Goal: Information Seeking & Learning: Learn about a topic

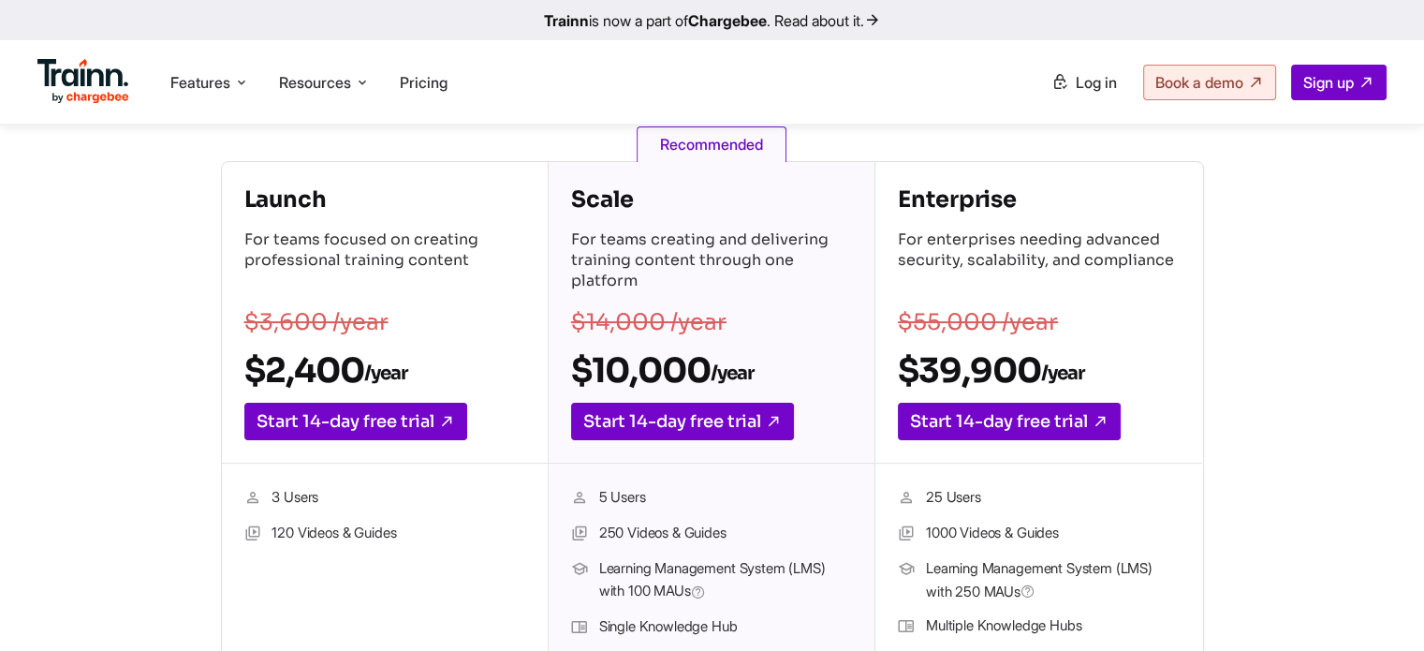
drag, startPoint x: 359, startPoint y: 374, endPoint x: 266, endPoint y: 371, distance: 92.8
click at [266, 371] on h2 "$2,400 /year" at bounding box center [384, 370] width 281 height 42
copy h2 "2,400"
click at [402, 242] on p "For teams focused on creating professional training content" at bounding box center [384, 262] width 281 height 66
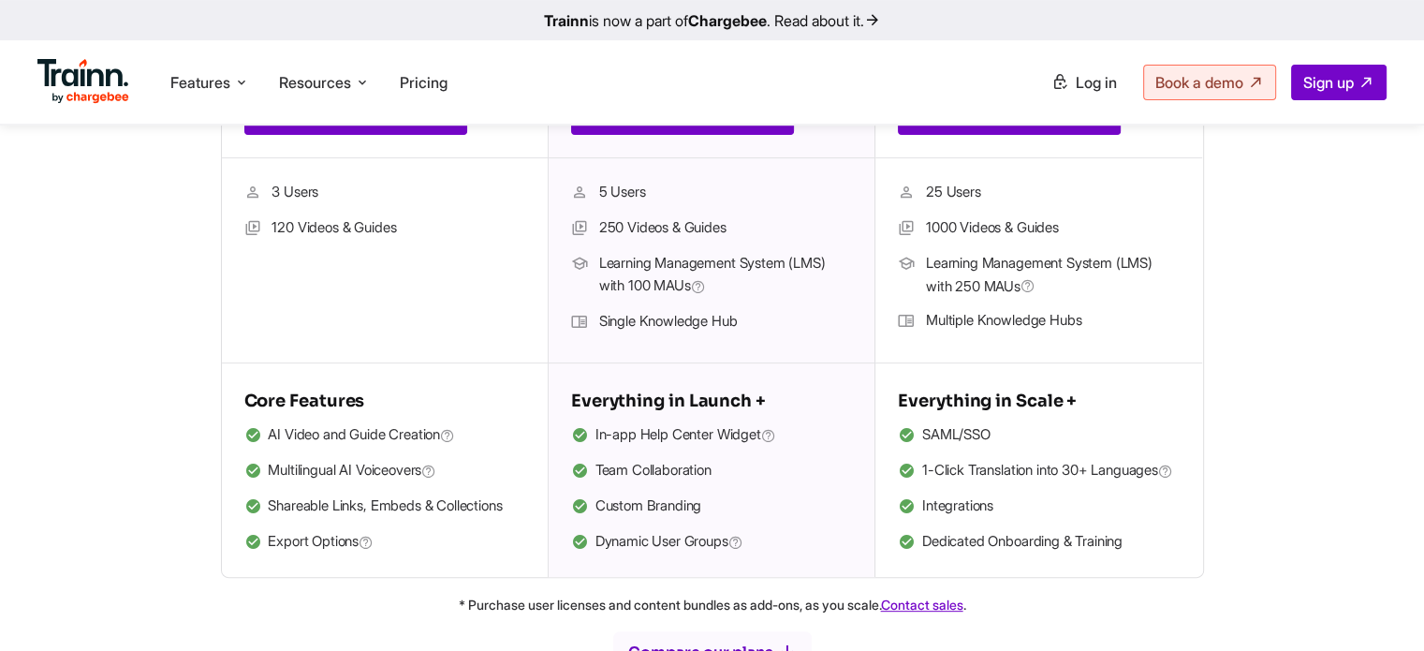
scroll to position [655, 0]
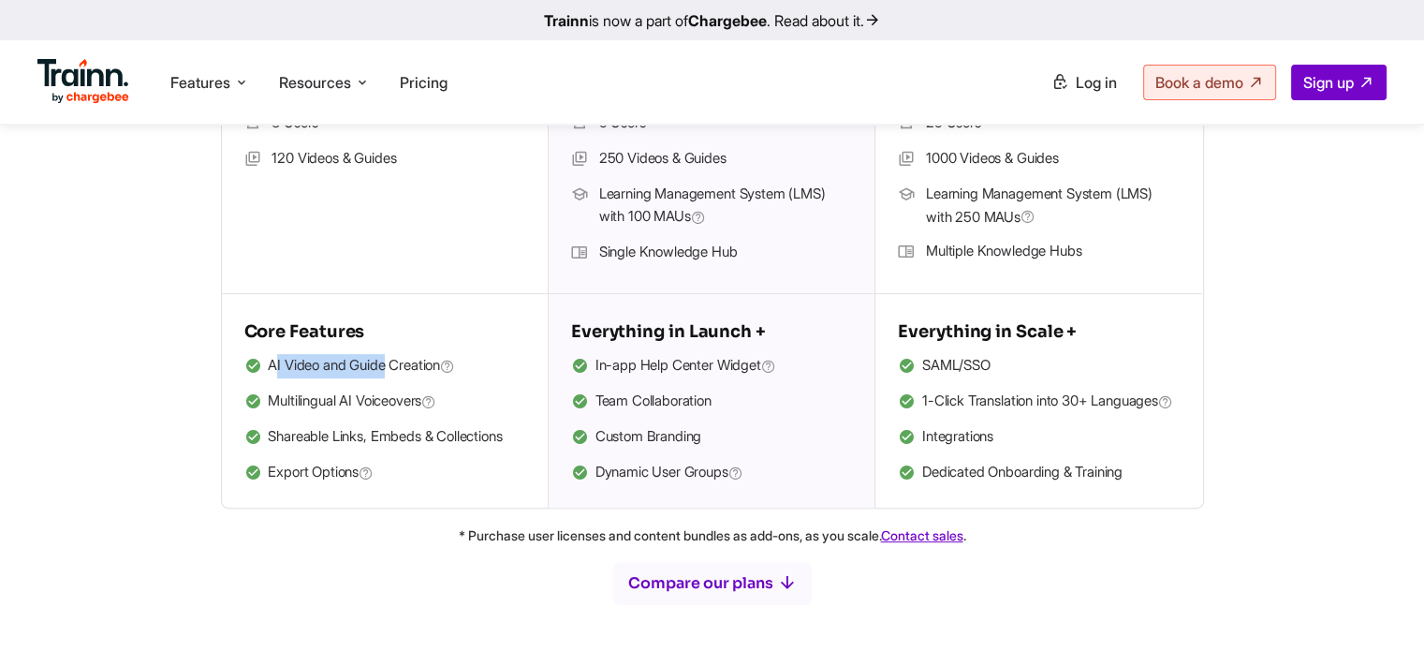
drag, startPoint x: 276, startPoint y: 370, endPoint x: 390, endPoint y: 370, distance: 114.2
click at [390, 370] on span "AI Video and Guide Creation" at bounding box center [361, 366] width 187 height 24
click at [403, 372] on span "AI Video and Guide Creation" at bounding box center [361, 366] width 187 height 24
drag, startPoint x: 286, startPoint y: 404, endPoint x: 382, endPoint y: 403, distance: 95.5
click at [382, 403] on span "Multilingual AI Voiceovers" at bounding box center [352, 401] width 169 height 24
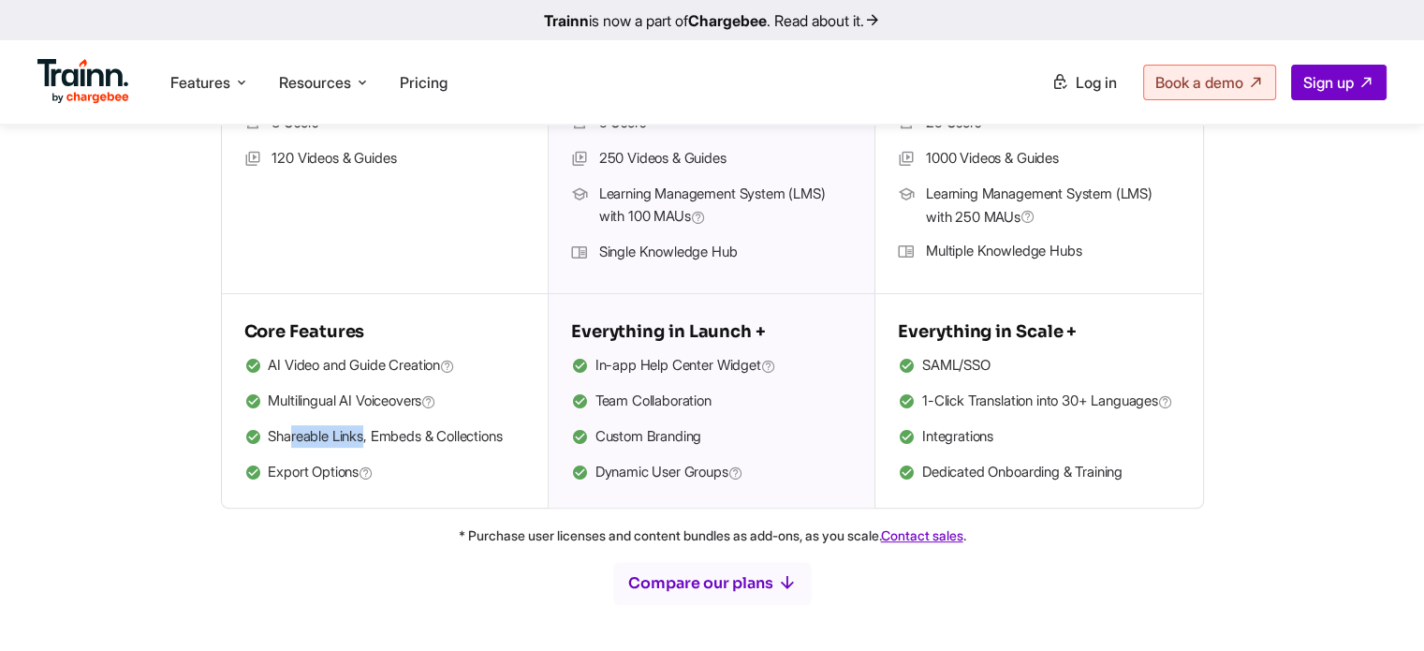
drag, startPoint x: 293, startPoint y: 440, endPoint x: 367, endPoint y: 441, distance: 74.0
click at [367, 441] on li "Shareable Links, Embeds & Collections" at bounding box center [384, 437] width 281 height 24
click at [402, 433] on li "Shareable Links, Embeds & Collections" at bounding box center [384, 437] width 281 height 24
drag, startPoint x: 273, startPoint y: 470, endPoint x: 331, endPoint y: 475, distance: 58.2
click at [331, 475] on span "Export Options" at bounding box center [321, 473] width 106 height 24
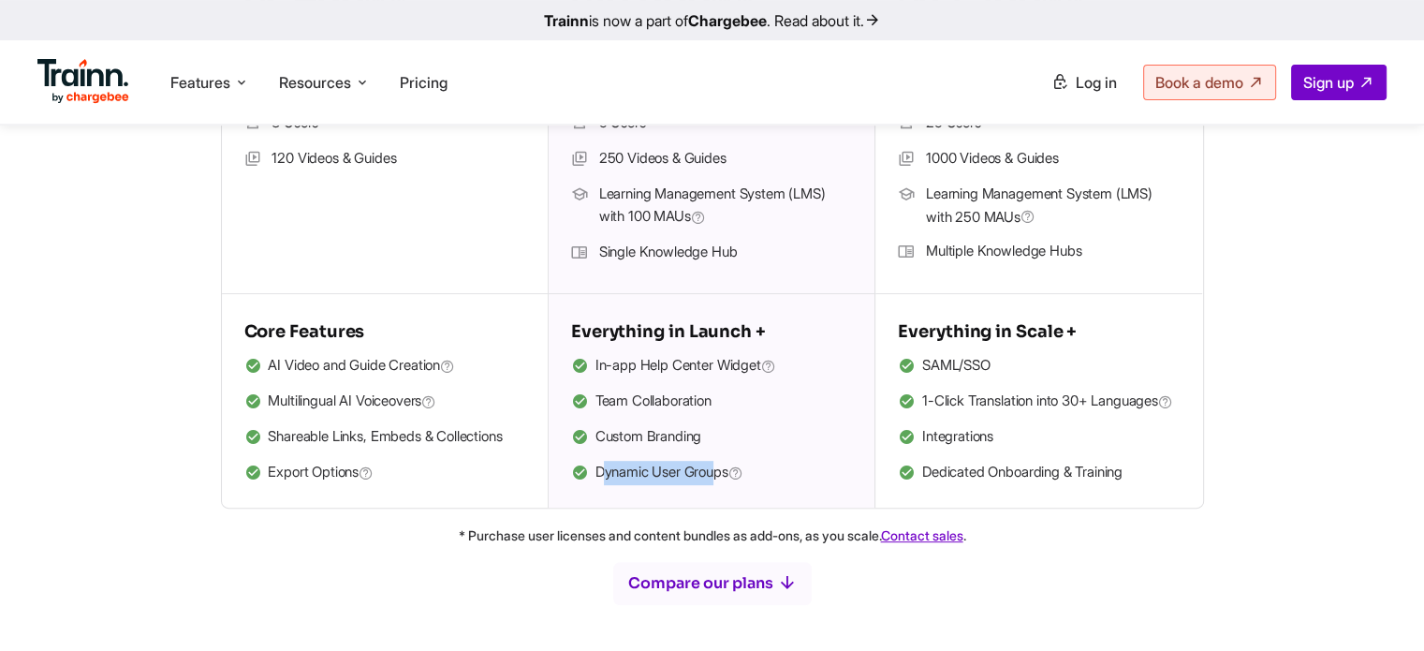
drag, startPoint x: 604, startPoint y: 469, endPoint x: 723, endPoint y: 486, distance: 120.1
click at [723, 486] on div "Everything in Launch + In-app Help Center Widget Team Collaboration Custom Bran…" at bounding box center [712, 400] width 326 height 213
drag, startPoint x: 611, startPoint y: 435, endPoint x: 697, endPoint y: 438, distance: 85.2
click at [697, 438] on li "Custom Branding" at bounding box center [711, 437] width 281 height 24
click at [622, 400] on li "Team Collaboration" at bounding box center [711, 401] width 281 height 24
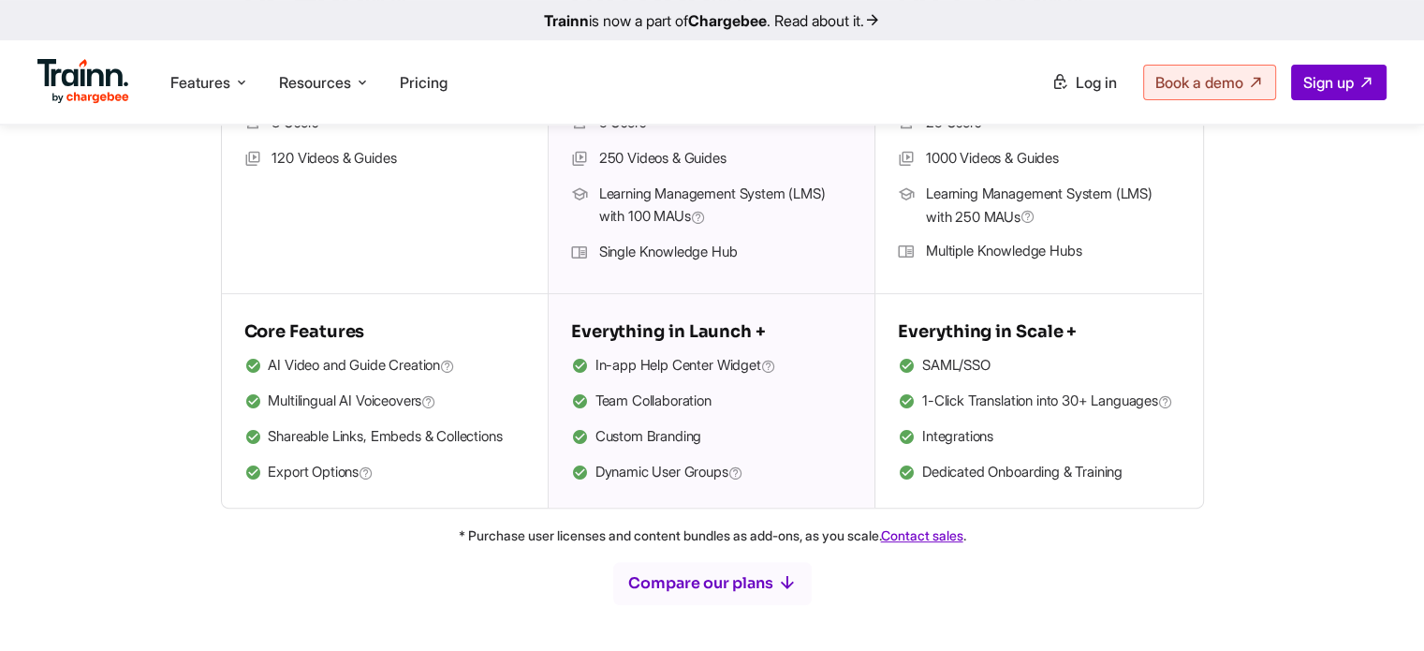
click at [626, 367] on span "In-app Help Center Widget" at bounding box center [685, 366] width 181 height 24
click at [626, 332] on h5 "Everything in Launch +" at bounding box center [711, 331] width 281 height 30
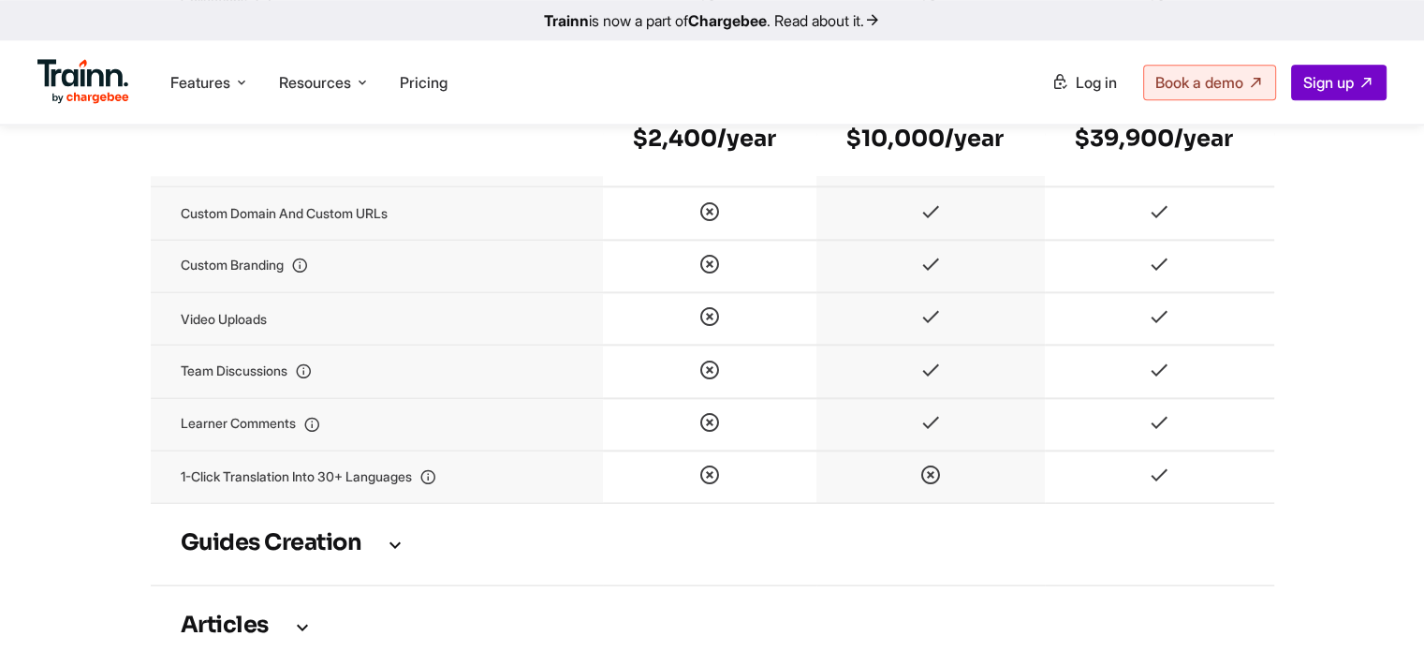
scroll to position [2247, 0]
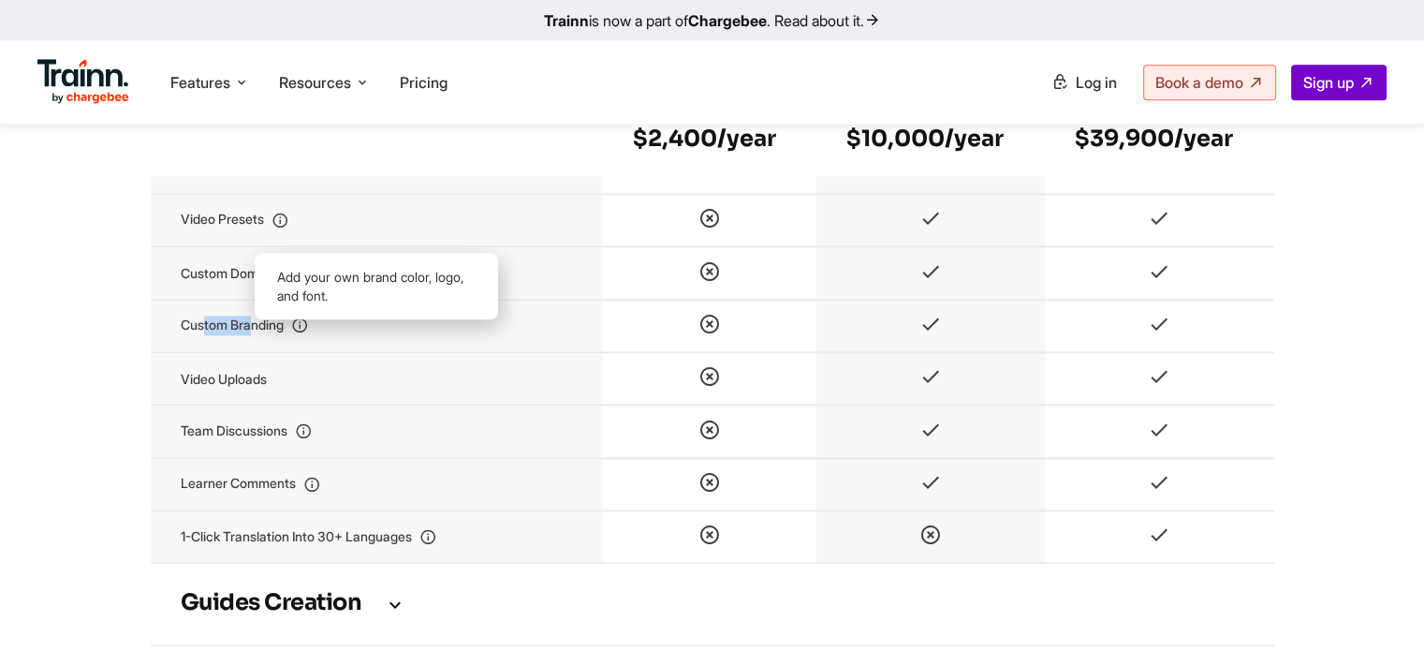
drag, startPoint x: 202, startPoint y: 351, endPoint x: 252, endPoint y: 352, distance: 49.6
click at [252, 352] on td "Custom branding" at bounding box center [377, 326] width 452 height 52
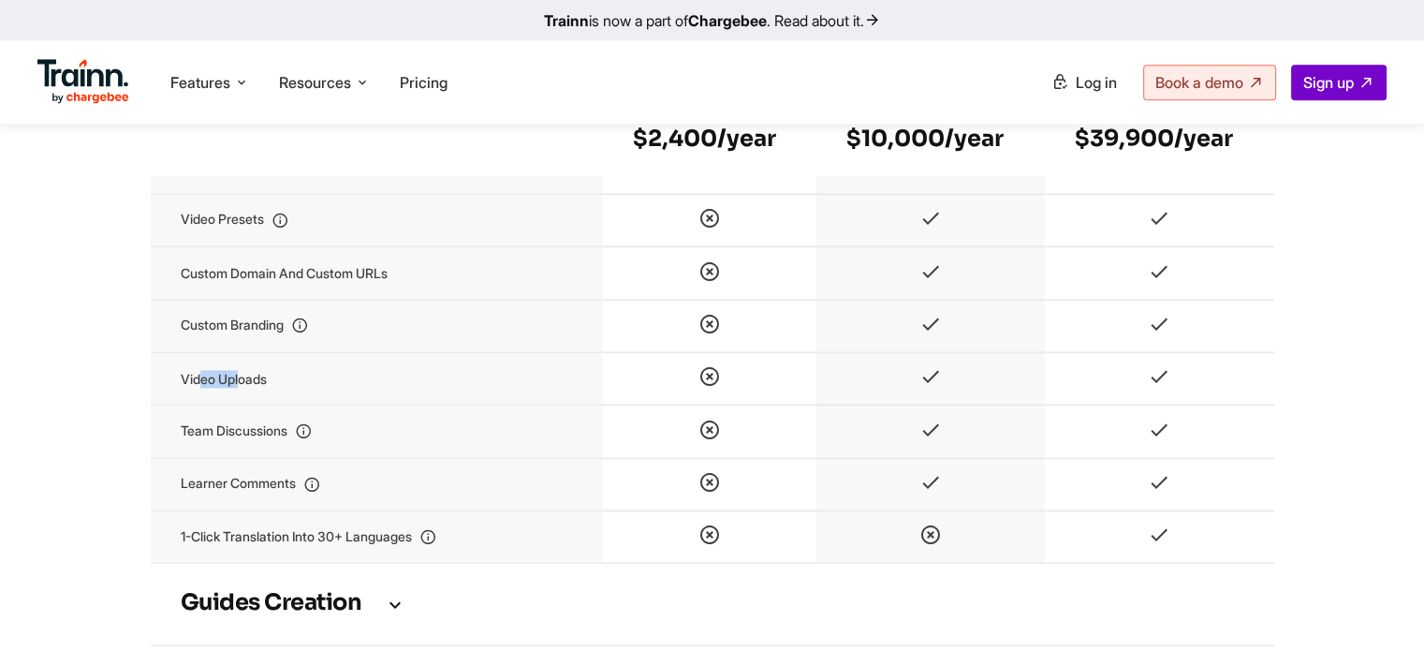
drag, startPoint x: 203, startPoint y: 402, endPoint x: 240, endPoint y: 404, distance: 36.6
click at [240, 404] on td "Video uploads" at bounding box center [377, 378] width 452 height 52
click at [260, 404] on td "Video uploads" at bounding box center [377, 378] width 452 height 52
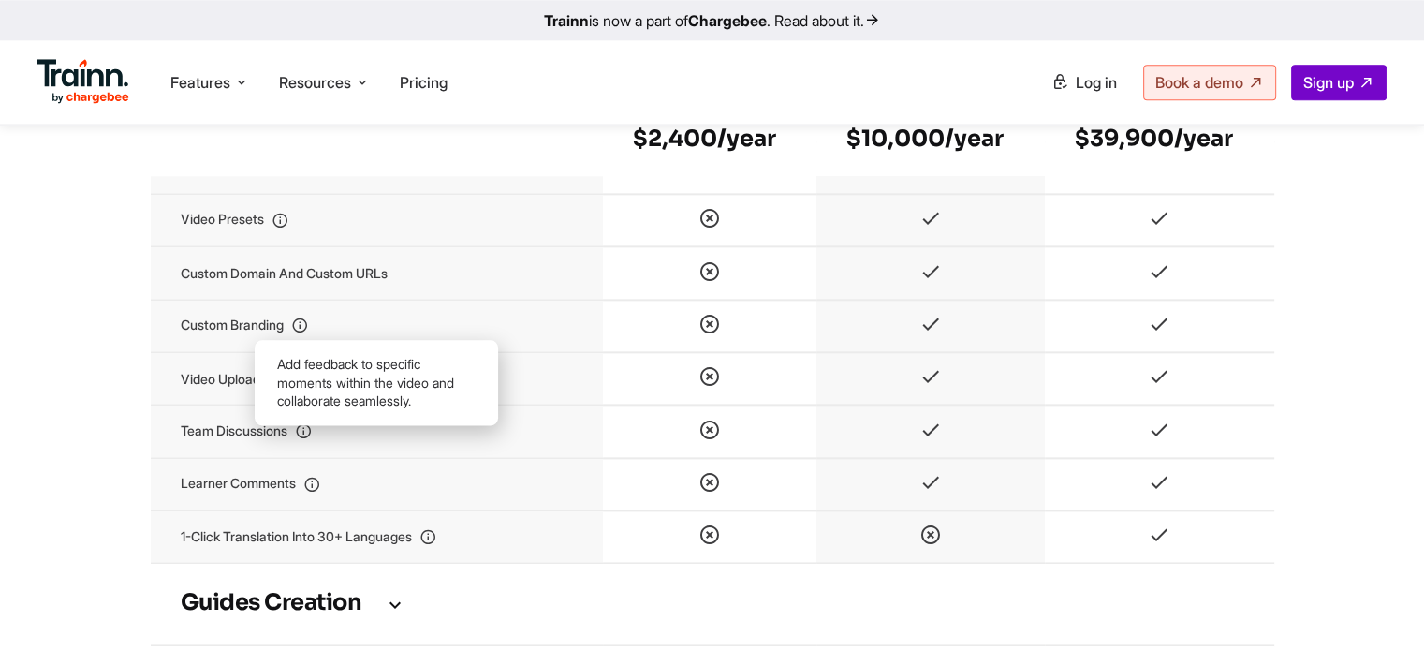
drag, startPoint x: 196, startPoint y: 460, endPoint x: 250, endPoint y: 462, distance: 54.4
click at [250, 457] on td "Team discussions" at bounding box center [377, 430] width 452 height 52
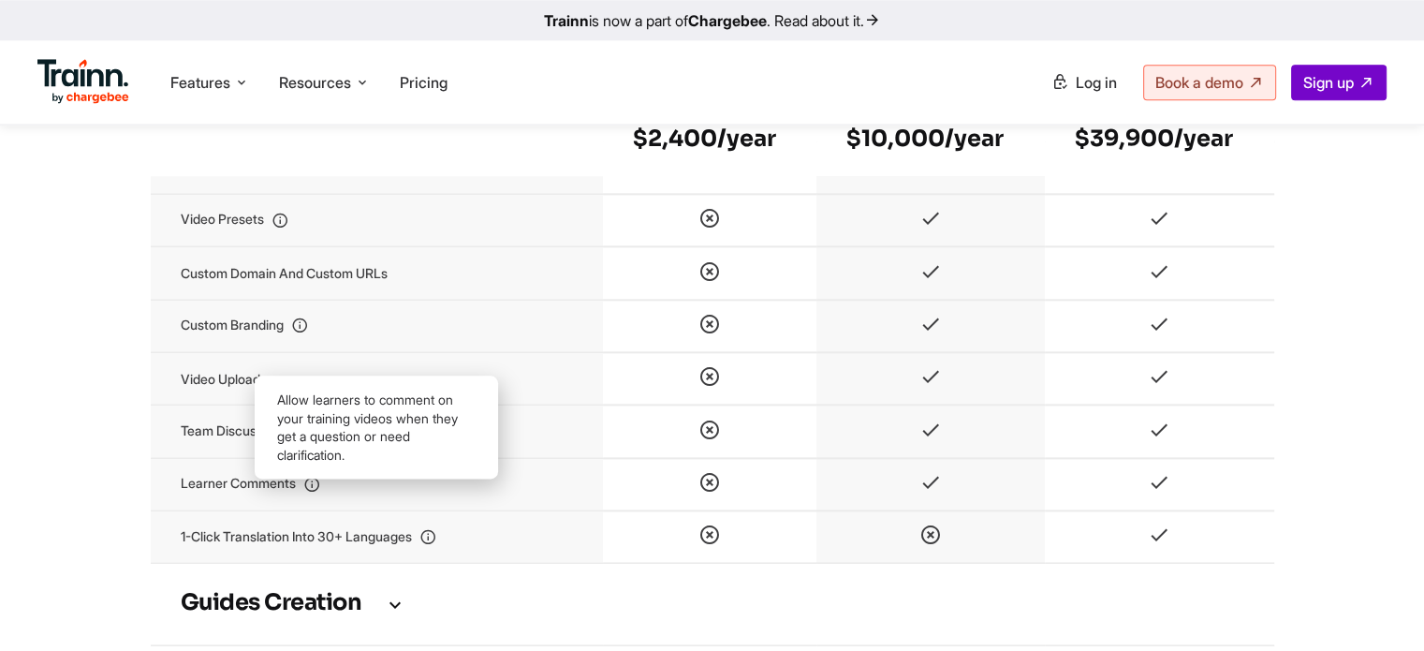
click at [224, 506] on td "Learner comments" at bounding box center [377, 484] width 452 height 52
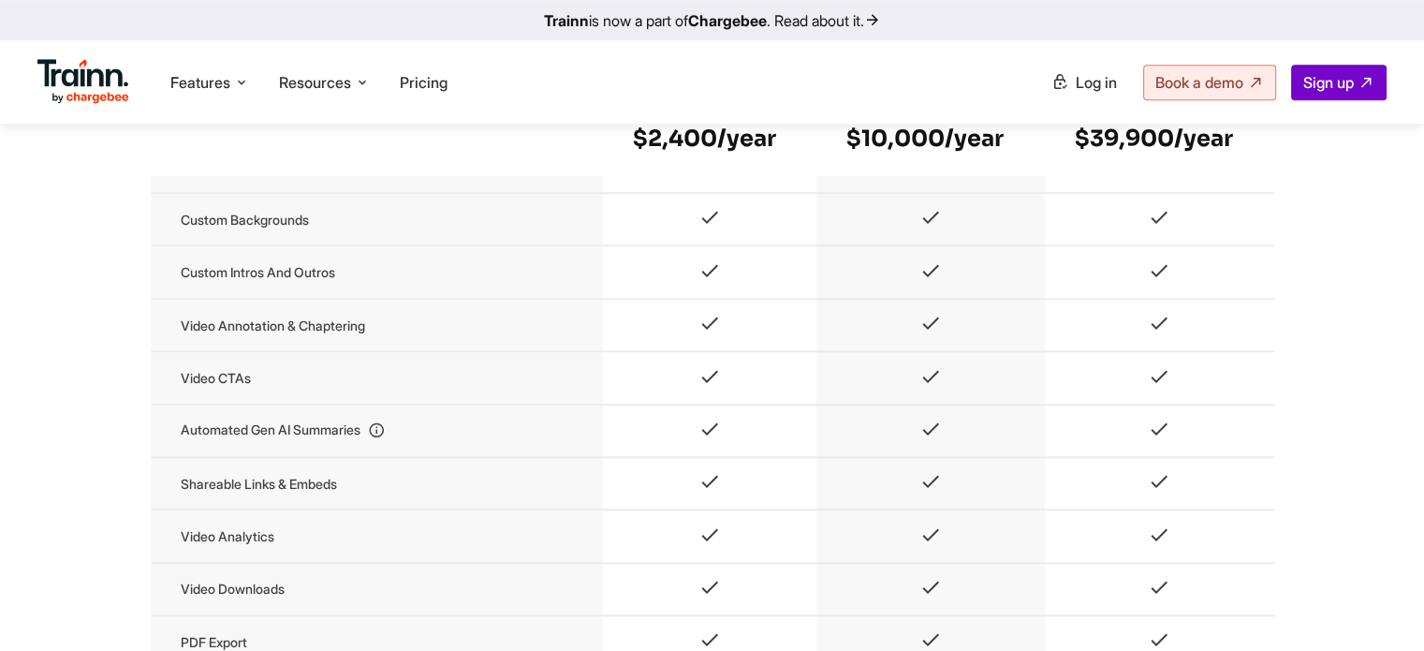
scroll to position [1498, 0]
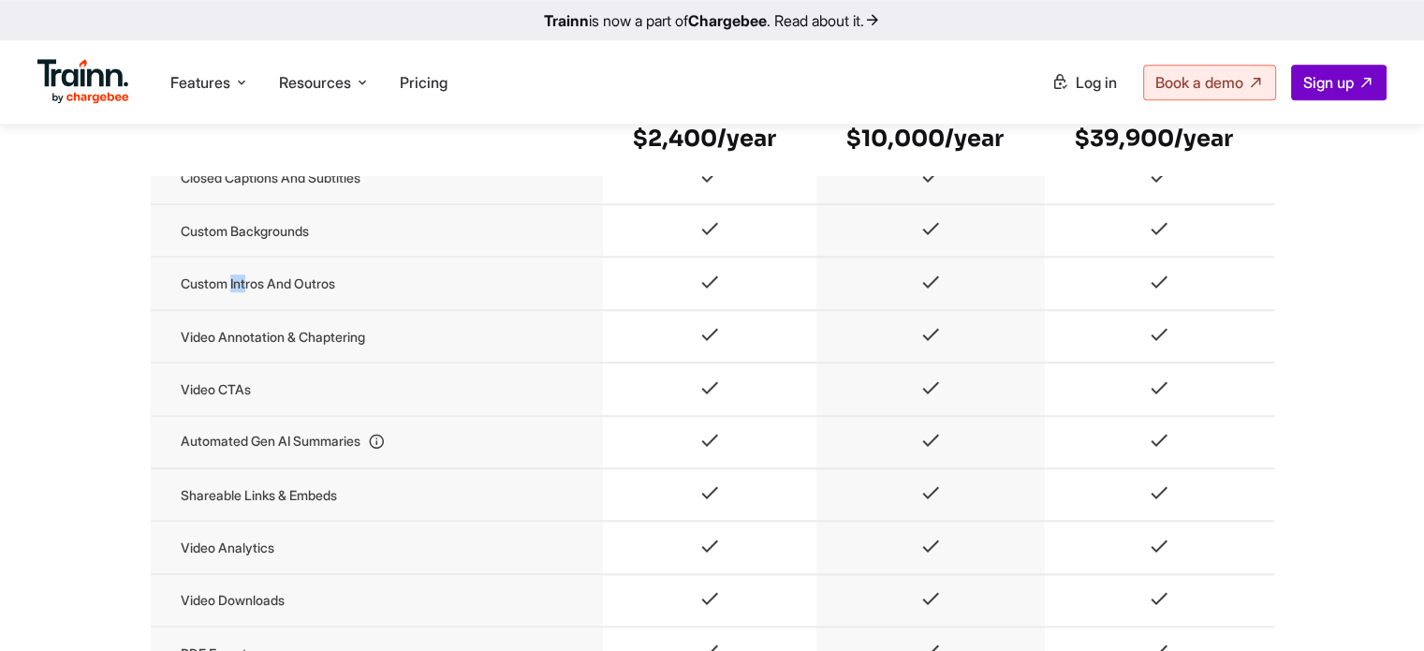
drag, startPoint x: 233, startPoint y: 302, endPoint x: 250, endPoint y: 302, distance: 16.9
click at [250, 302] on td "Custom intros and outros" at bounding box center [377, 283] width 452 height 52
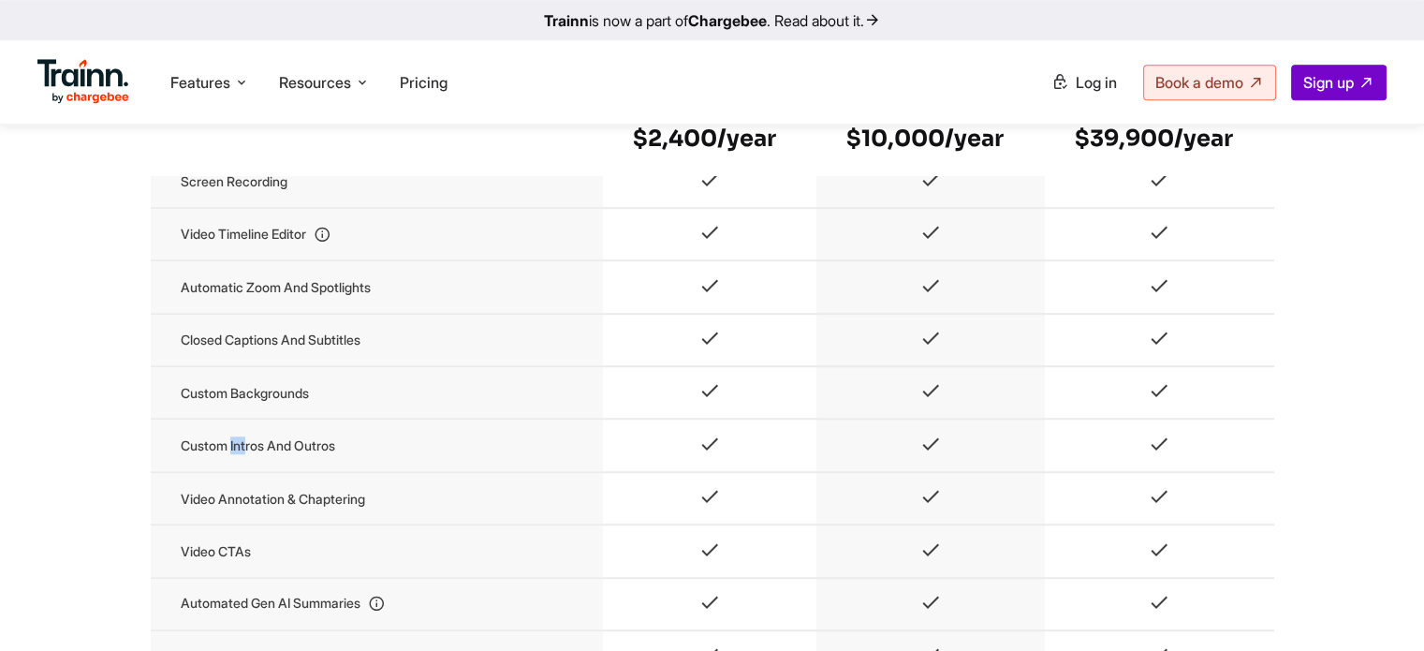
scroll to position [1217, 0]
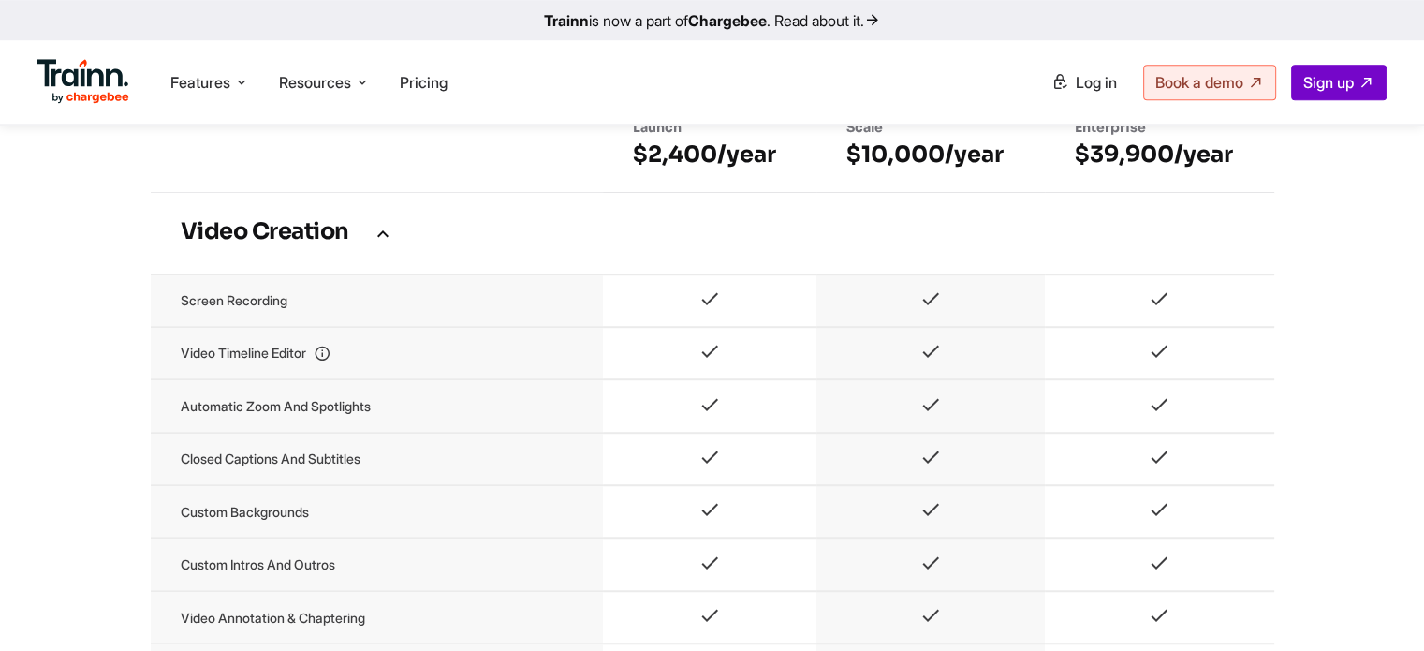
click at [652, 243] on h3 "Video Creation" at bounding box center [713, 233] width 1064 height 21
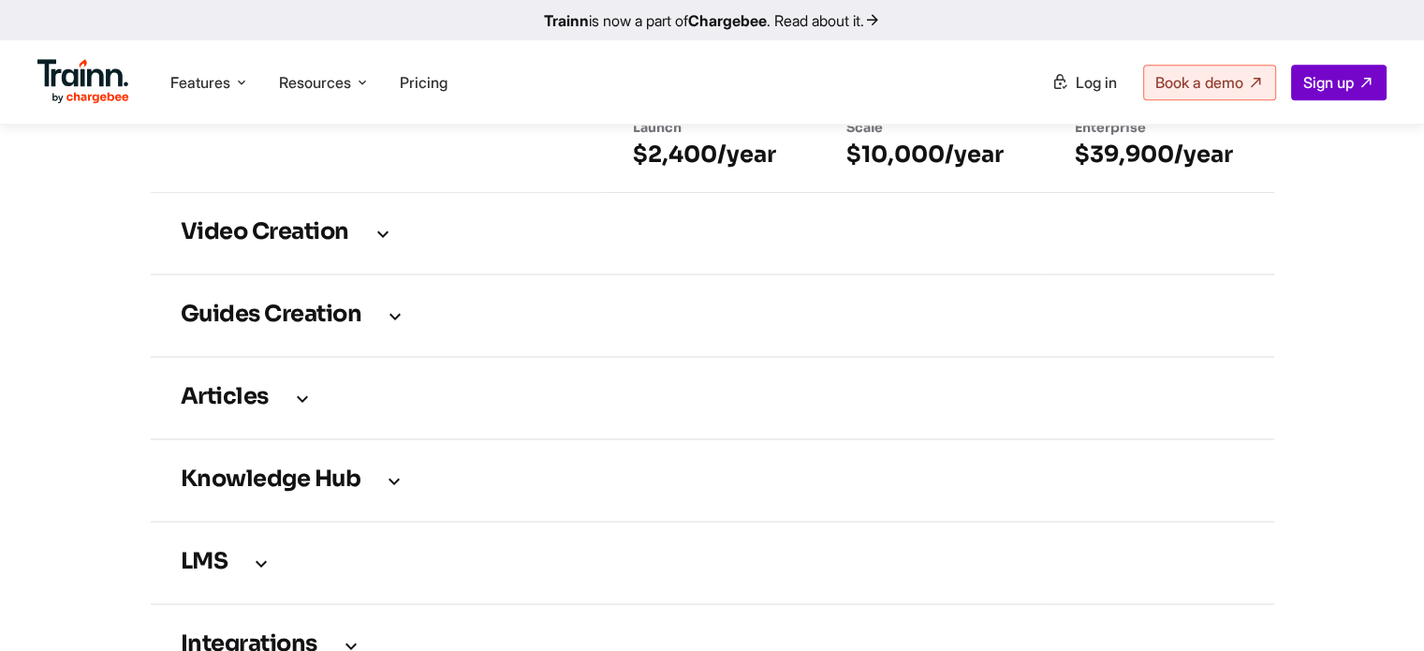
click at [652, 243] on h3 "Video Creation" at bounding box center [713, 233] width 1064 height 21
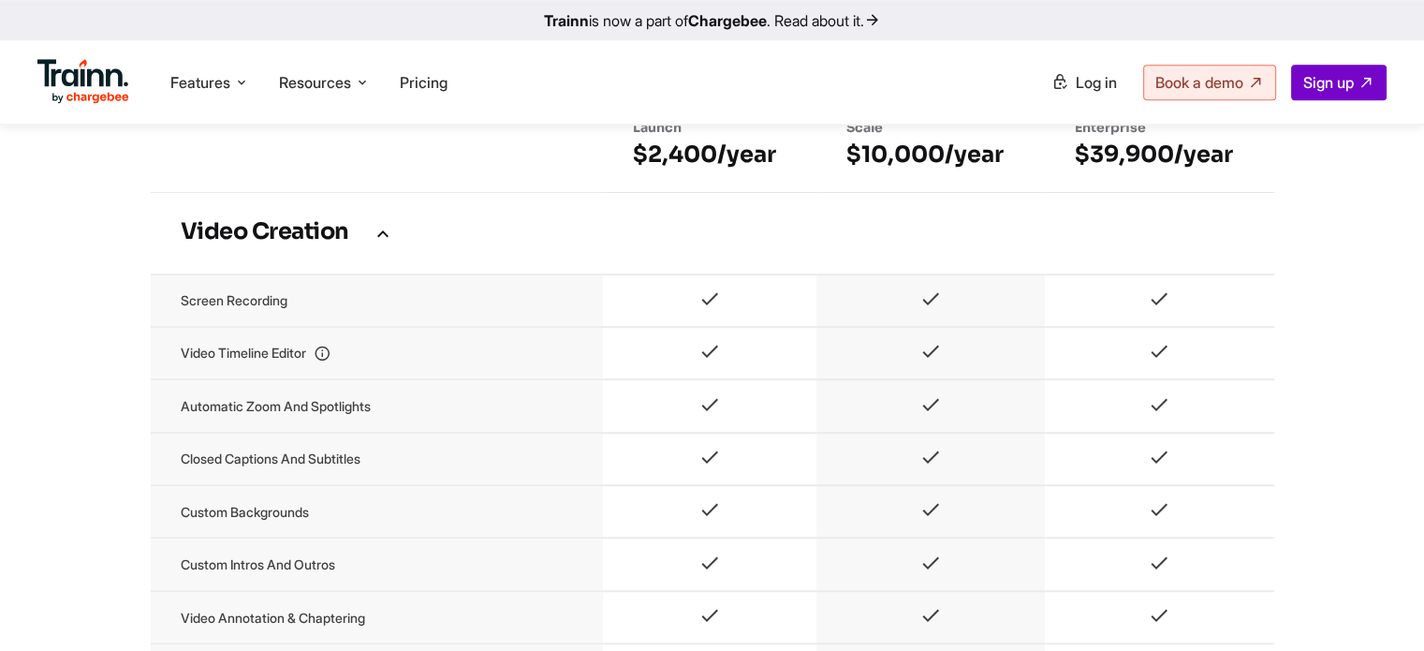
click at [655, 243] on h3 "Video Creation" at bounding box center [713, 233] width 1064 height 21
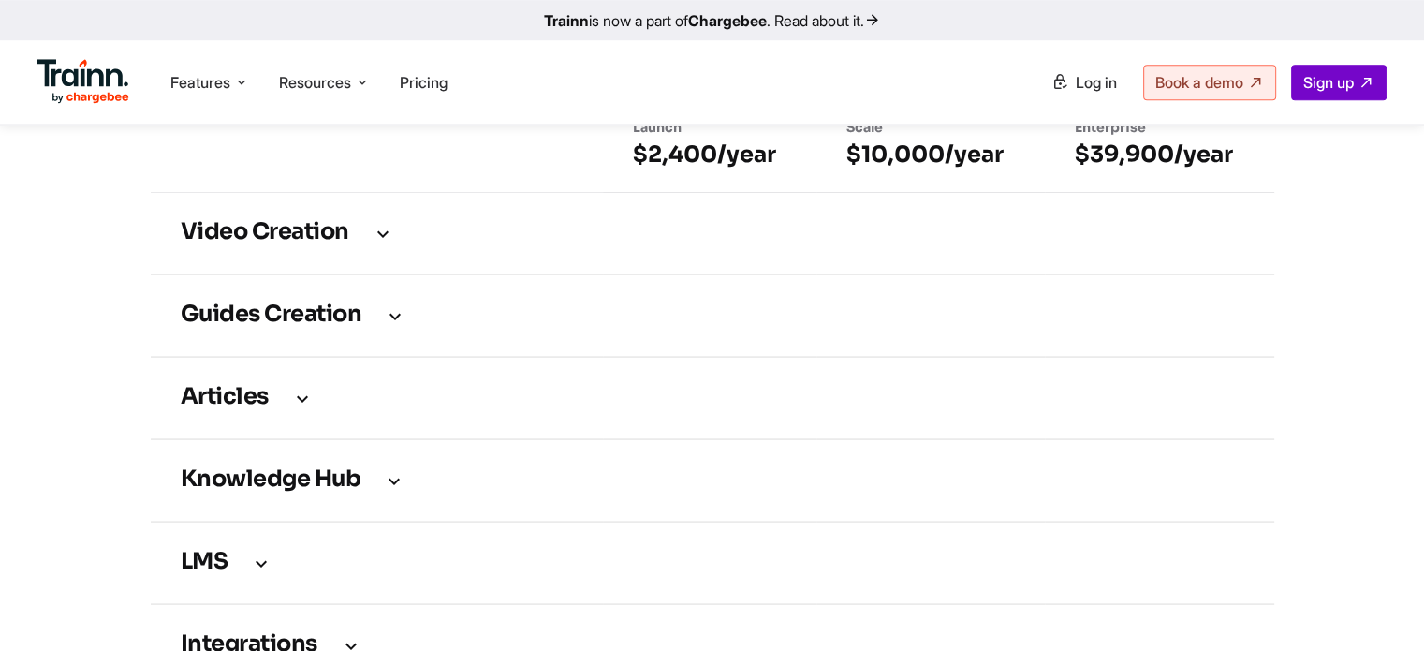
click at [461, 326] on h3 "Guides creation" at bounding box center [713, 315] width 1064 height 21
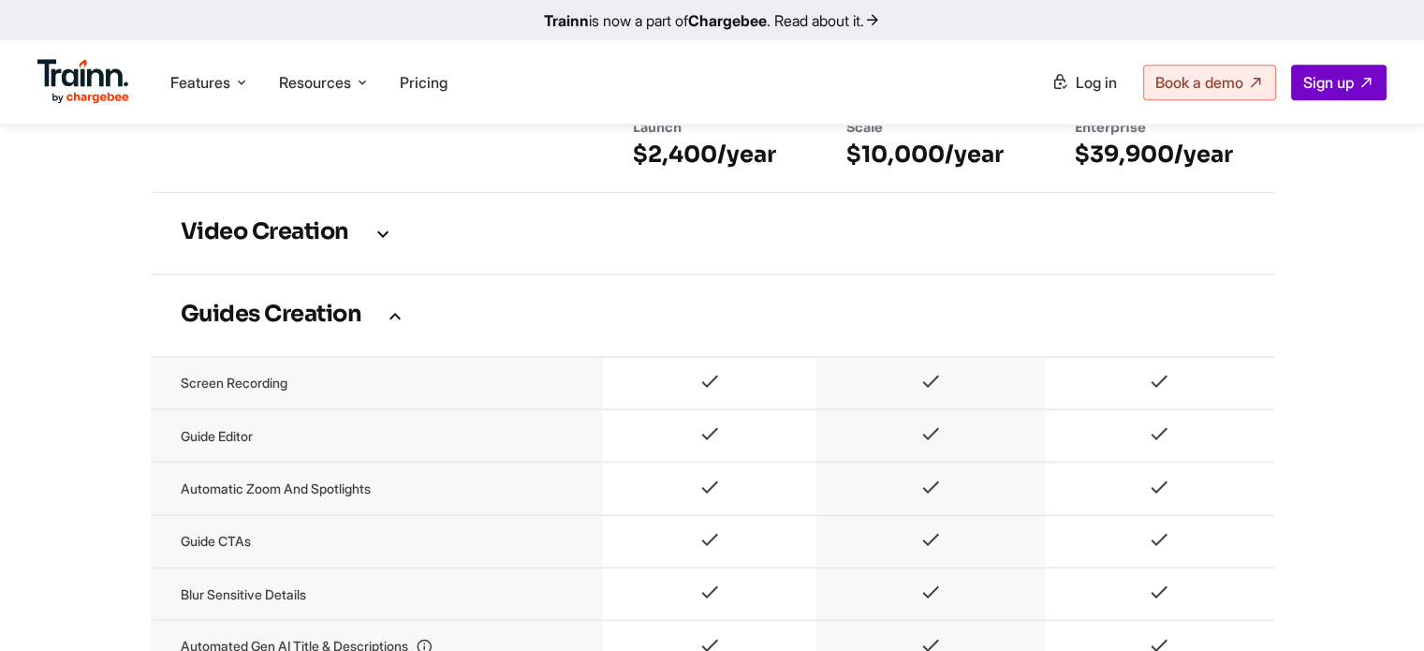
click at [436, 326] on h3 "Guides creation" at bounding box center [713, 315] width 1064 height 21
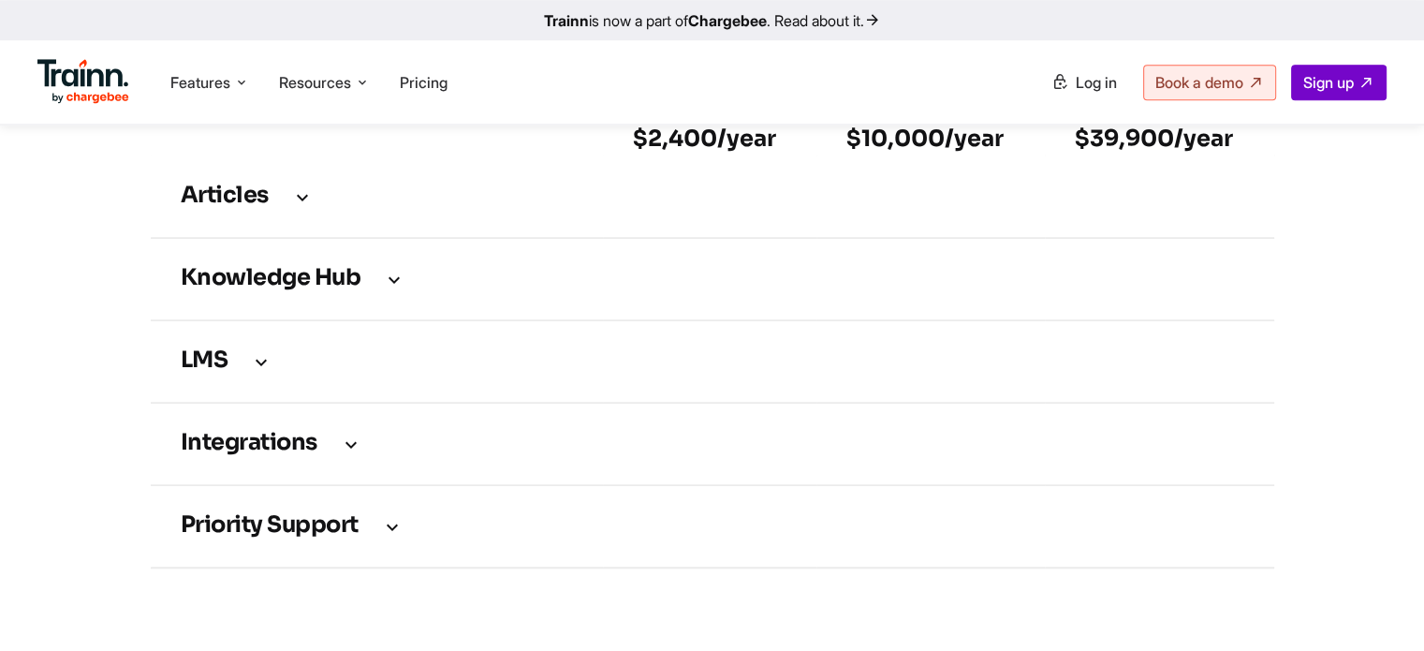
scroll to position [1404, 0]
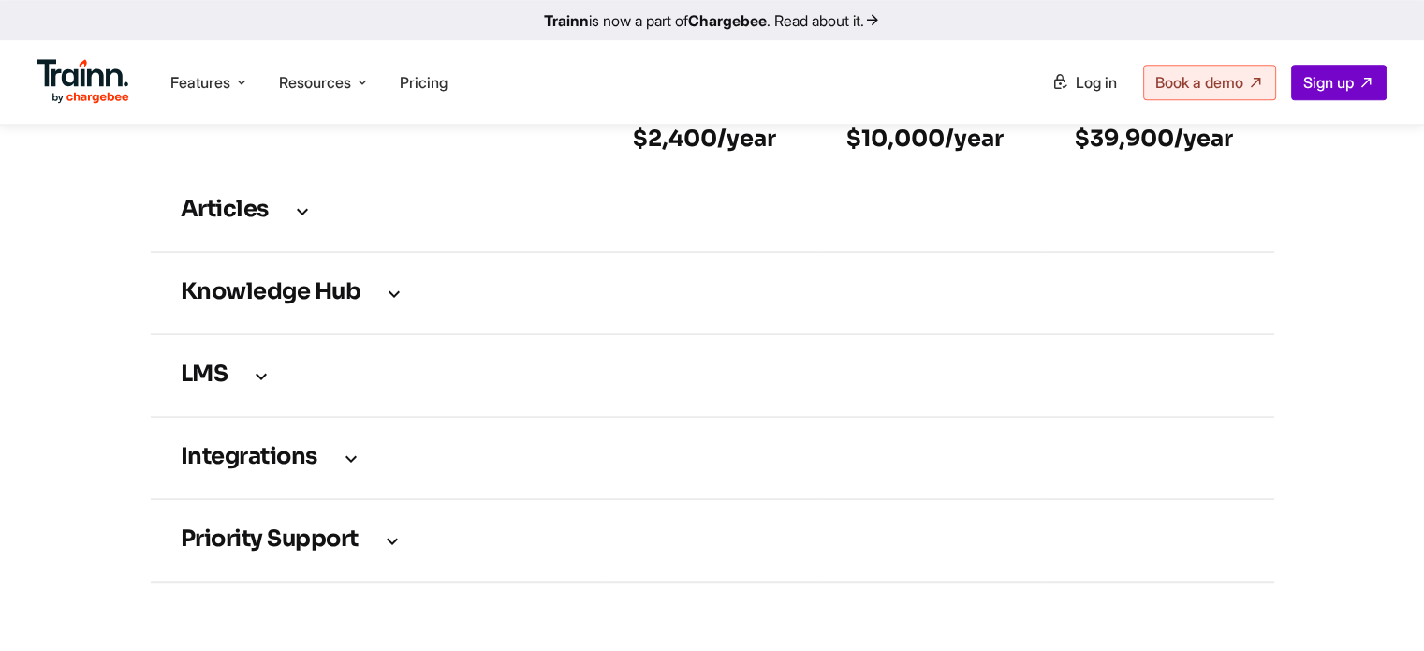
click at [448, 221] on h3 "Articles" at bounding box center [713, 210] width 1064 height 21
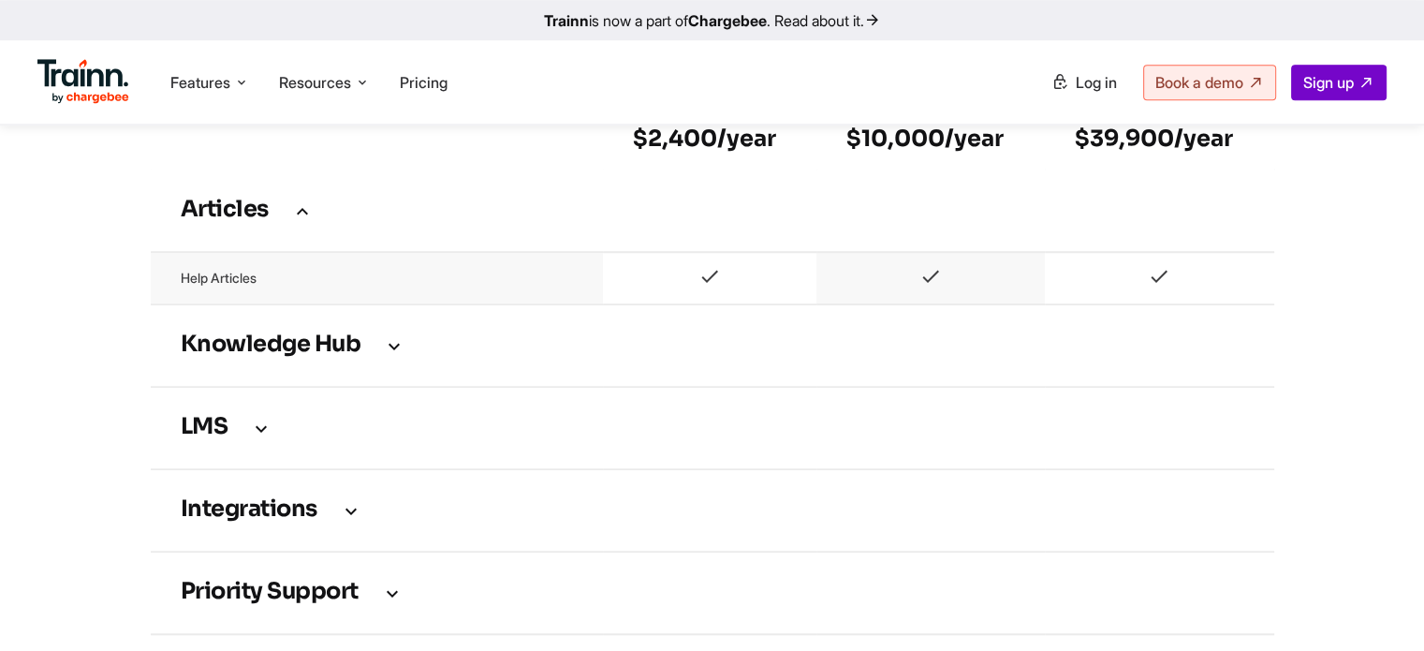
click at [448, 221] on h3 "Articles" at bounding box center [713, 210] width 1064 height 21
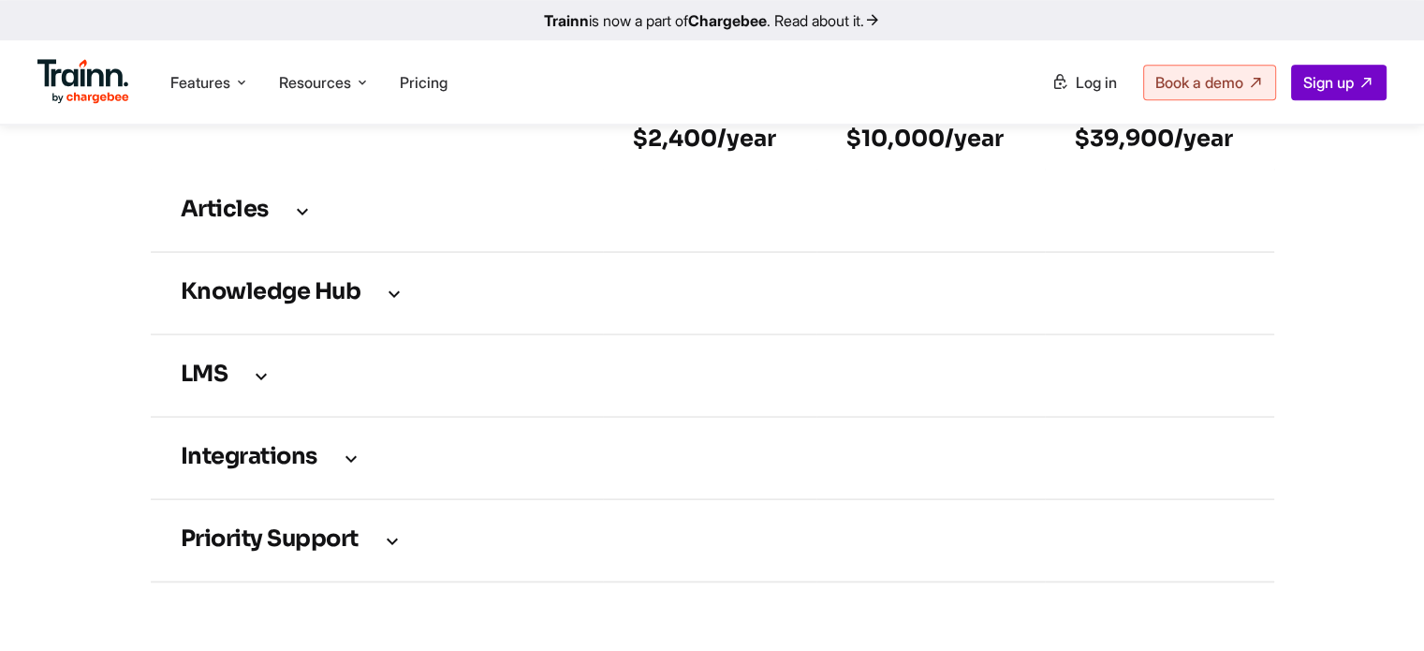
click at [475, 303] on h3 "Knowledge Hub" at bounding box center [713, 293] width 1064 height 21
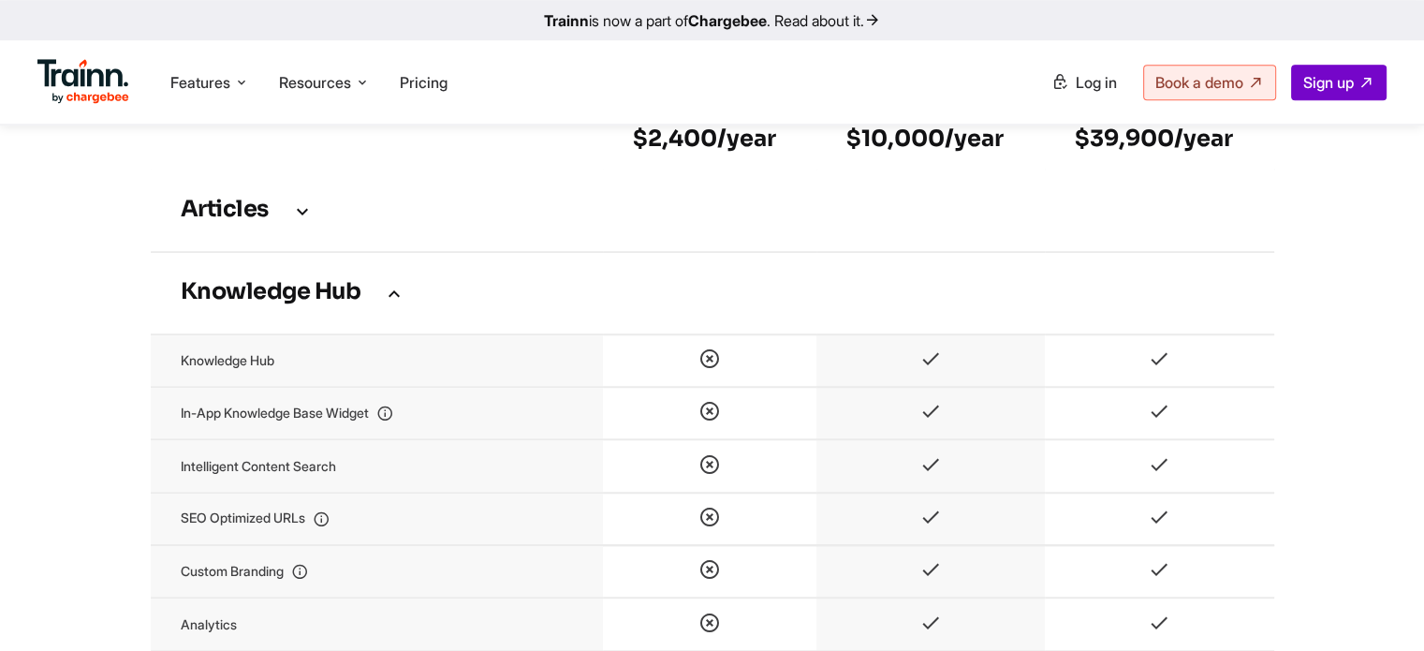
click at [495, 303] on h3 "Knowledge Hub" at bounding box center [713, 293] width 1064 height 21
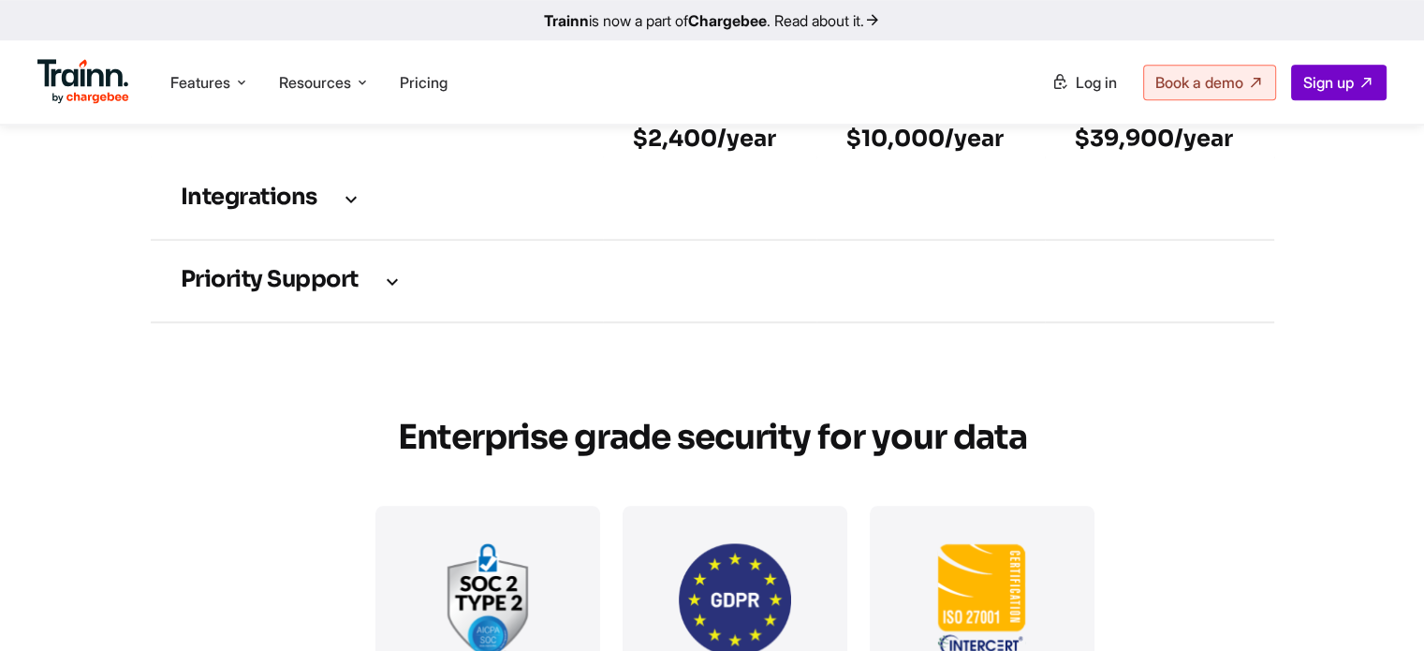
scroll to position [1685, 0]
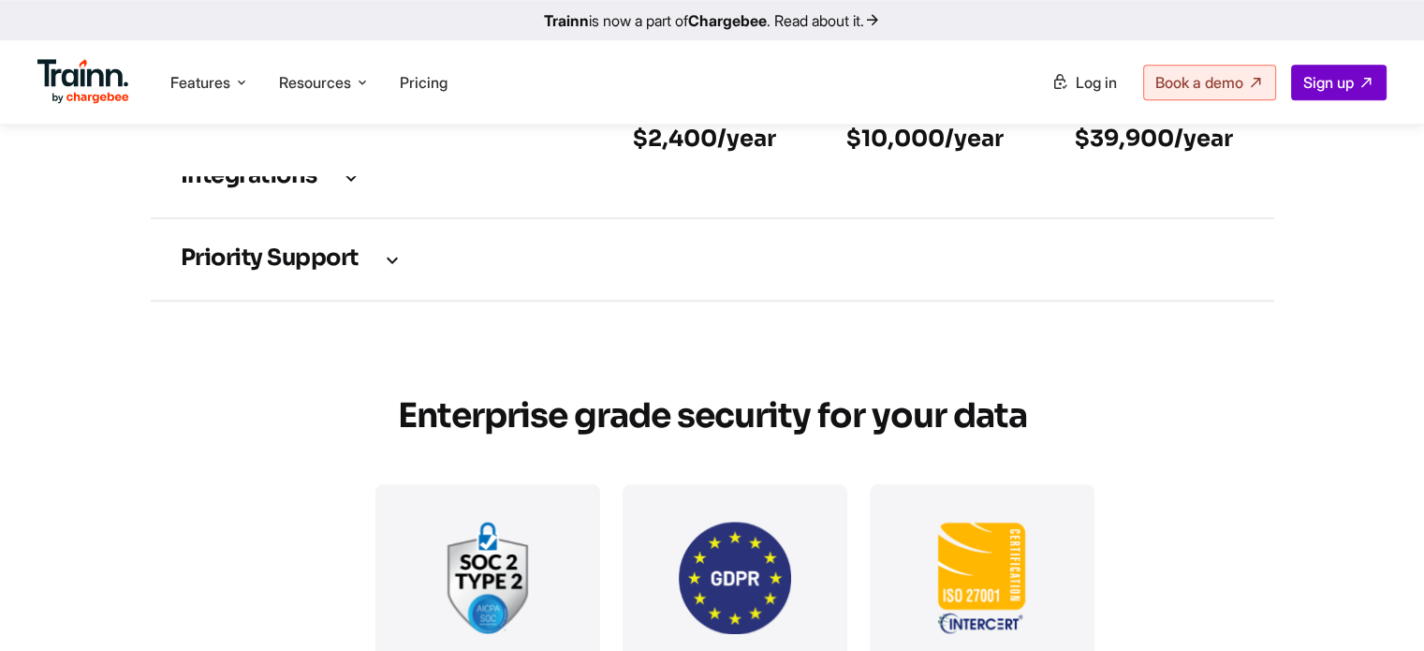
click at [424, 265] on h3 "Priority support" at bounding box center [713, 259] width 1064 height 21
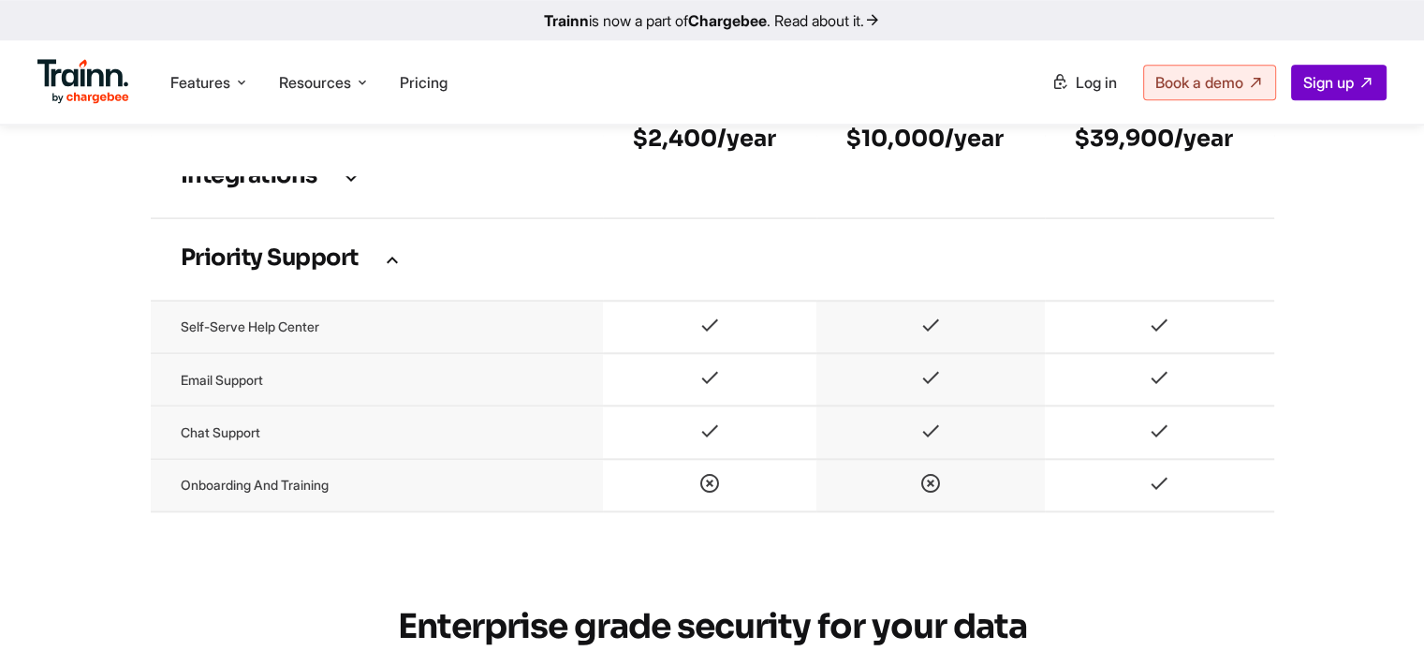
scroll to position [1966, 0]
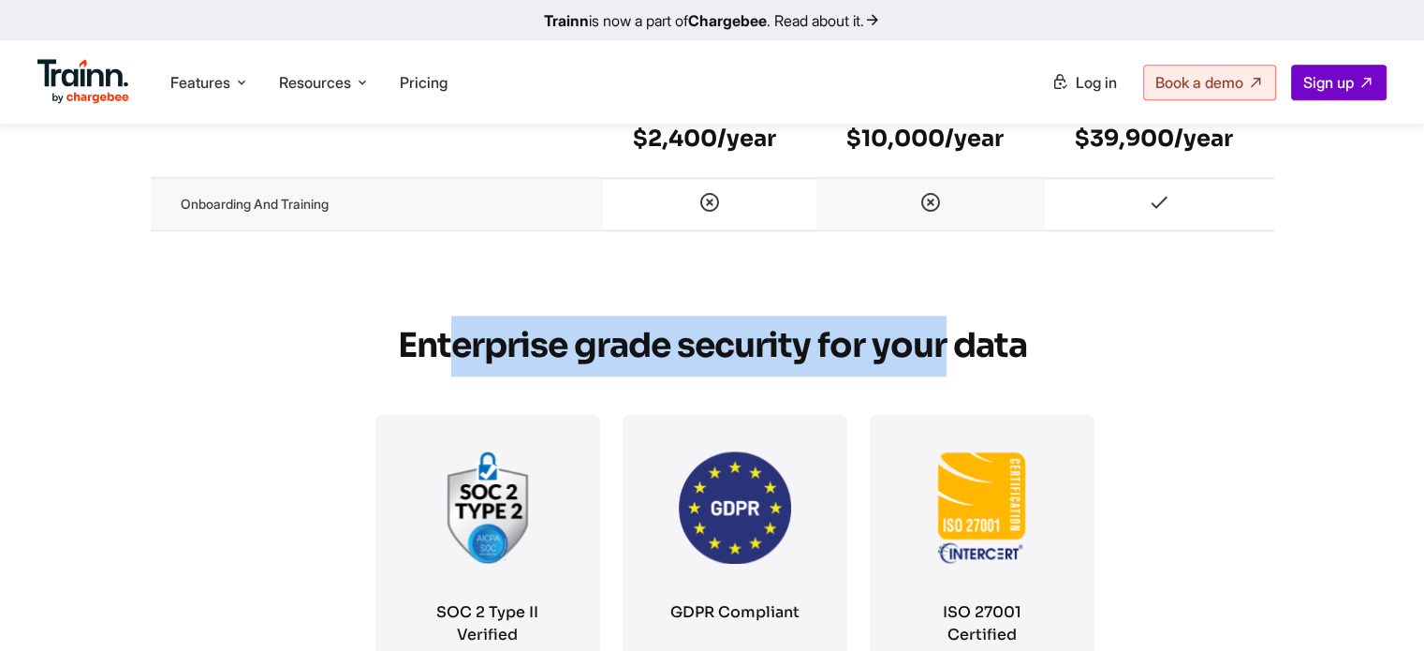
drag, startPoint x: 500, startPoint y: 374, endPoint x: 956, endPoint y: 369, distance: 456.0
click at [946, 371] on h2 "Enterprise grade security for your data" at bounding box center [712, 346] width 674 height 61
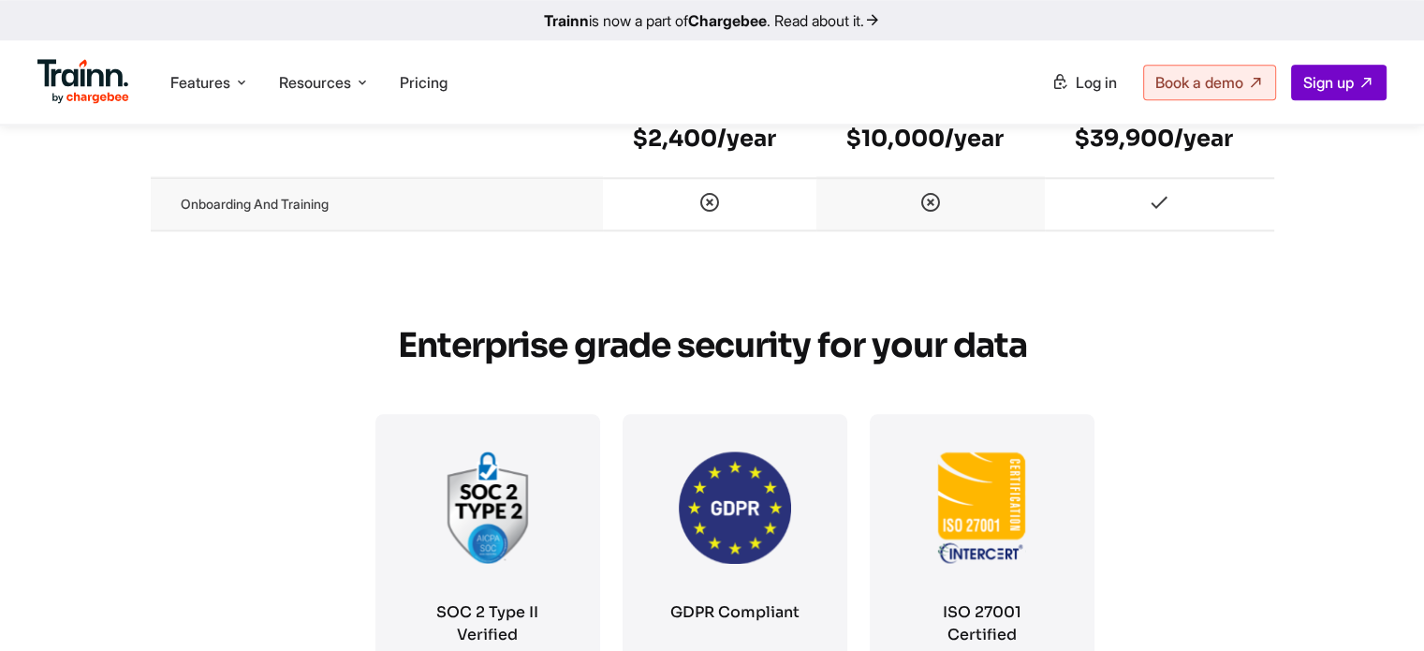
click at [966, 368] on h2 "Enterprise grade security for your data" at bounding box center [712, 346] width 674 height 61
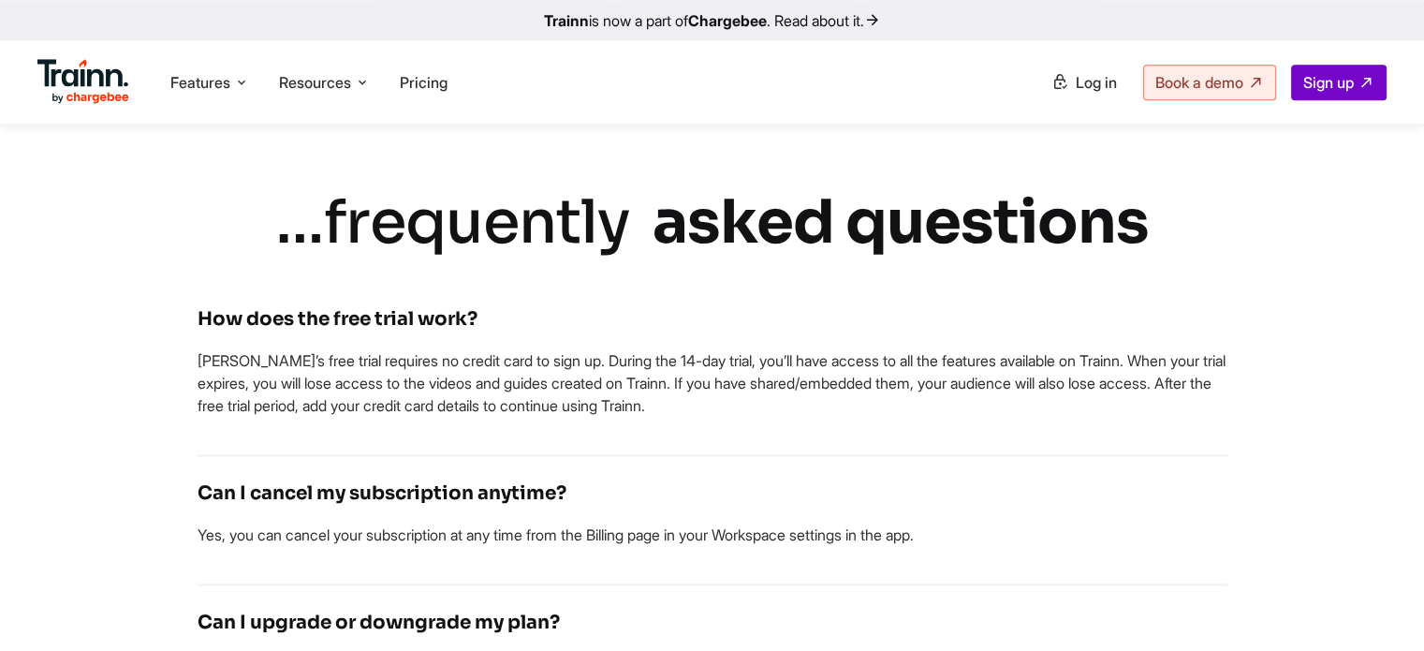
scroll to position [2621, 0]
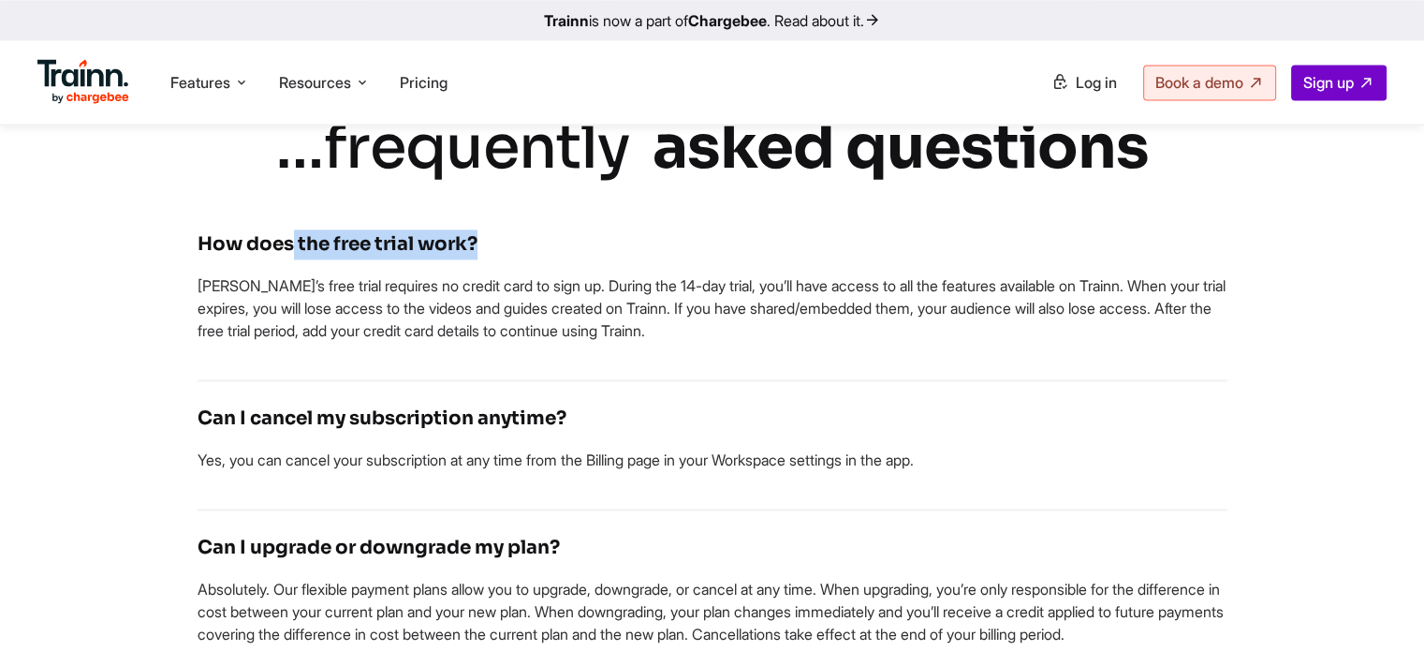
drag, startPoint x: 288, startPoint y: 259, endPoint x: 513, endPoint y: 261, distance: 224.7
click at [513, 259] on h4 "How does the free trial work?" at bounding box center [713, 244] width 1030 height 30
click at [525, 300] on p "[PERSON_NAME]’s free trial requires no credit card to sign up. During the 14-da…" at bounding box center [713, 307] width 1030 height 67
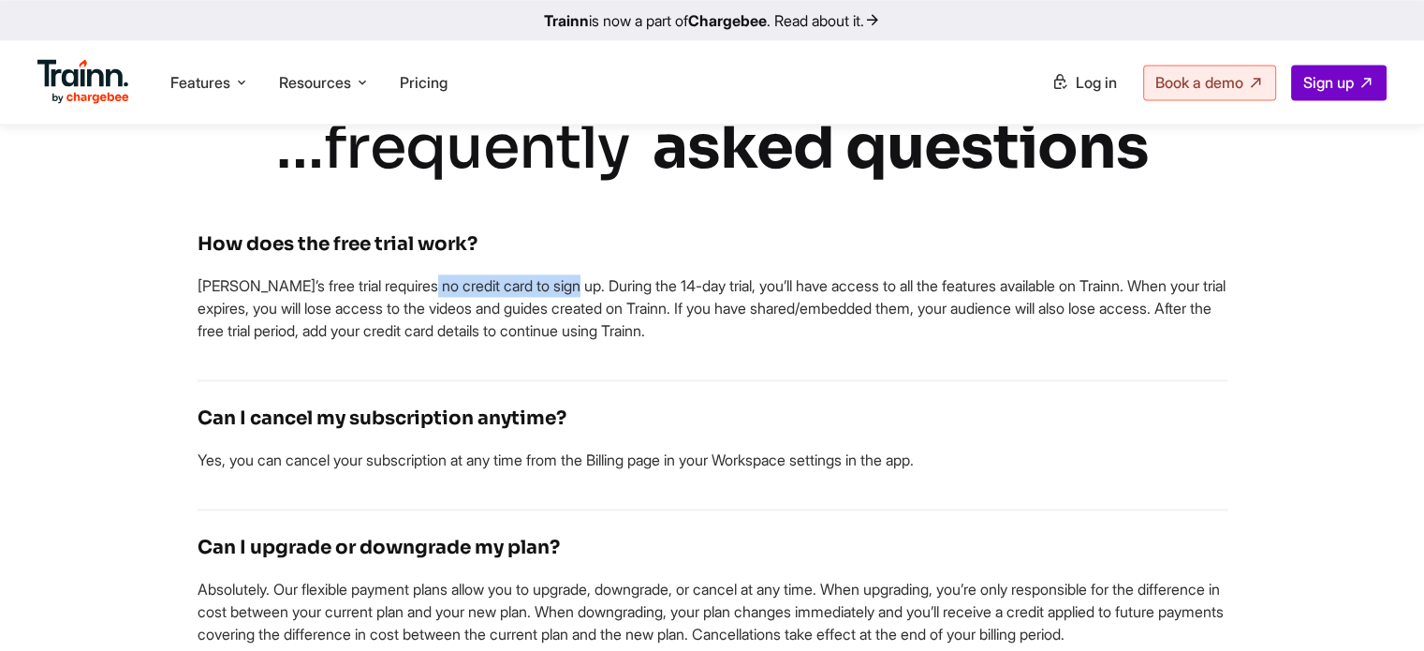
drag, startPoint x: 310, startPoint y: 303, endPoint x: 461, endPoint y: 299, distance: 150.8
click at [461, 299] on p "[PERSON_NAME]’s free trial requires no credit card to sign up. During the 14-da…" at bounding box center [713, 307] width 1030 height 67
click at [491, 302] on p "[PERSON_NAME]’s free trial requires no credit card to sign up. During the 14-da…" at bounding box center [713, 307] width 1030 height 67
drag, startPoint x: 445, startPoint y: 299, endPoint x: 548, endPoint y: 299, distance: 103.0
click at [548, 299] on p "[PERSON_NAME]’s free trial requires no credit card to sign up. During the 14-da…" at bounding box center [713, 307] width 1030 height 67
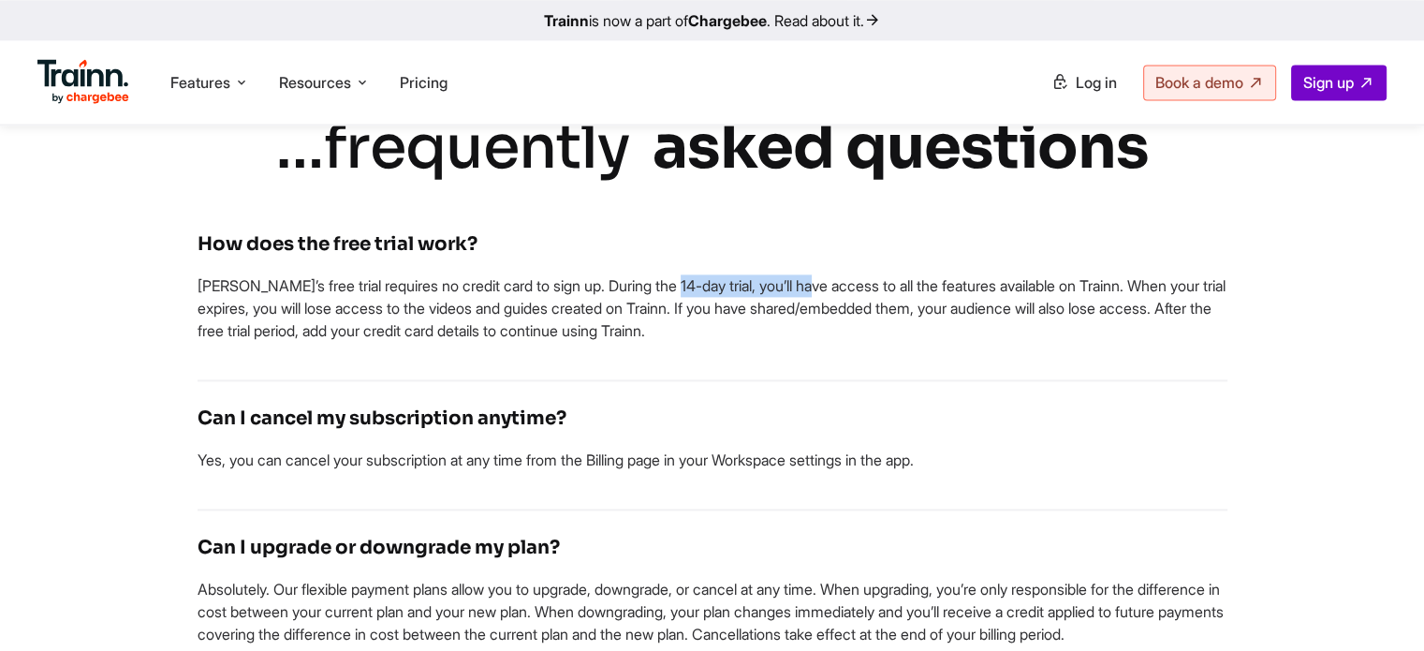
drag, startPoint x: 570, startPoint y: 297, endPoint x: 715, endPoint y: 306, distance: 145.4
click at [715, 306] on p "[PERSON_NAME]’s free trial requires no credit card to sign up. During the 14-da…" at bounding box center [713, 307] width 1030 height 67
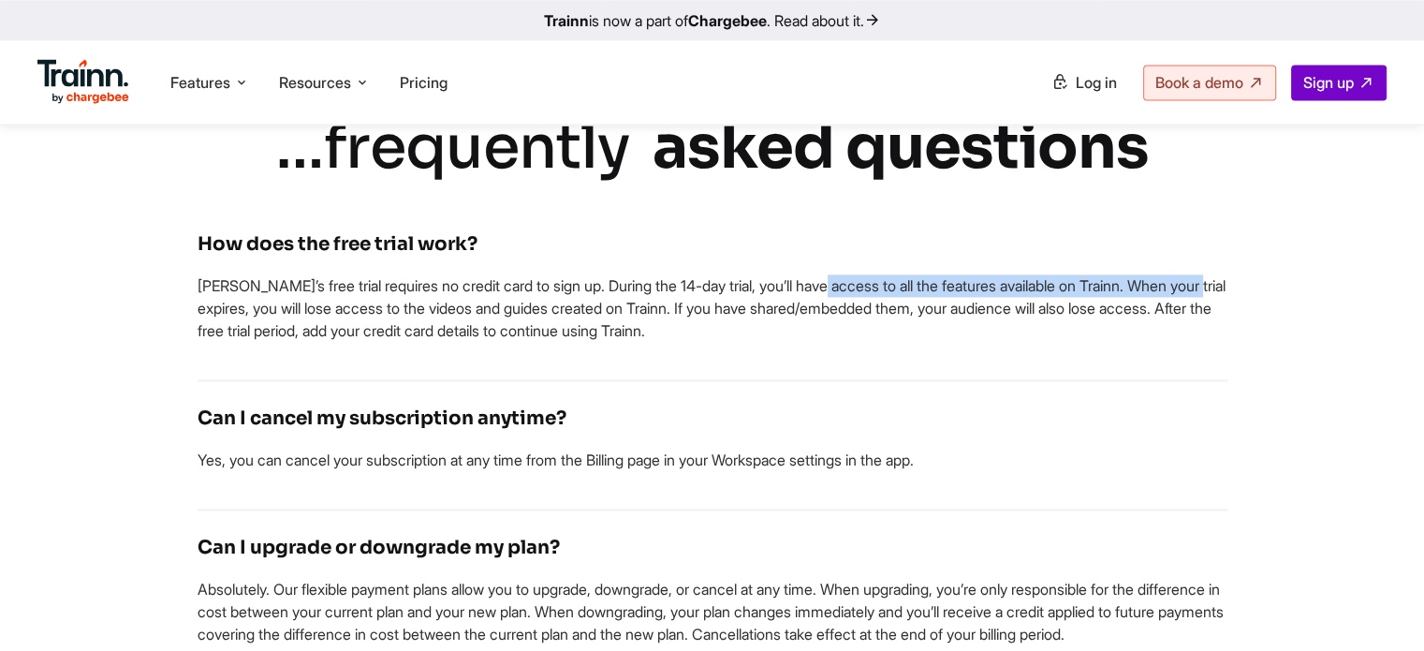
drag, startPoint x: 730, startPoint y: 304, endPoint x: 1123, endPoint y: 306, distance: 393.2
click at [1123, 306] on p "[PERSON_NAME]’s free trial requires no credit card to sign up. During the 14-da…" at bounding box center [713, 307] width 1030 height 67
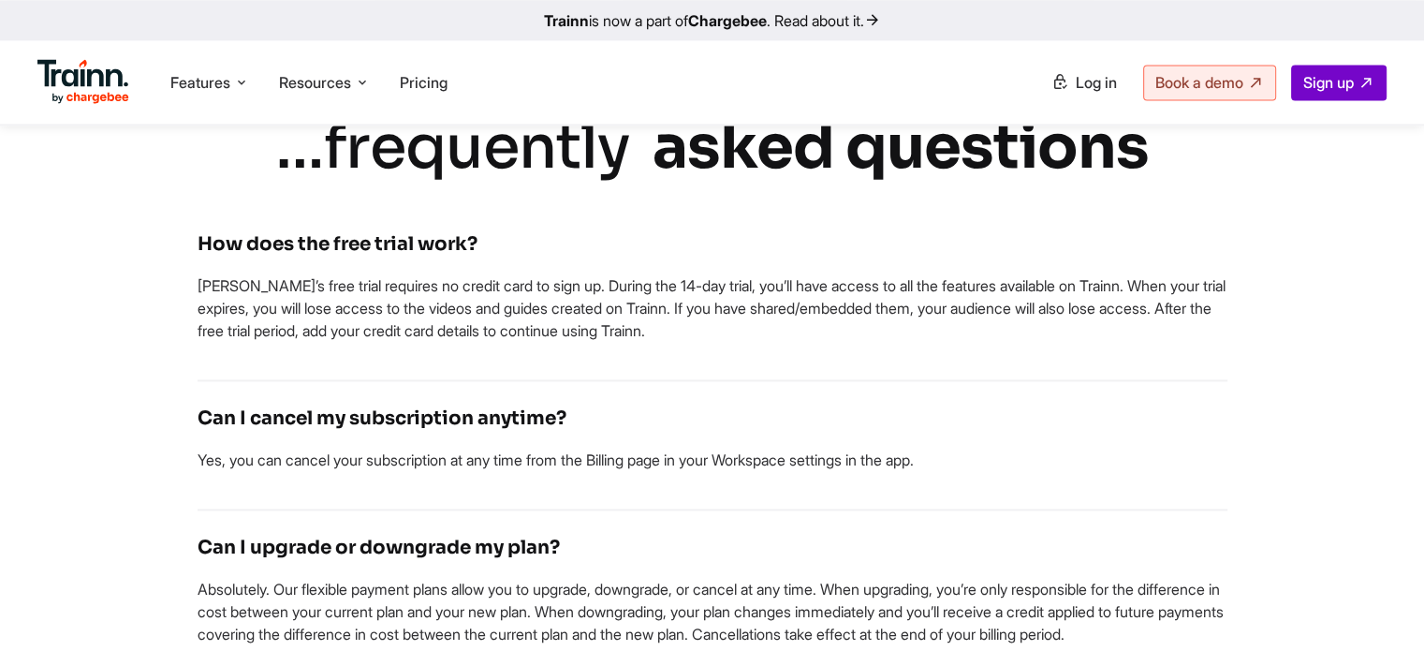
click at [1149, 304] on p "[PERSON_NAME]’s free trial requires no credit card to sign up. During the 14-da…" at bounding box center [713, 307] width 1030 height 67
drag, startPoint x: 260, startPoint y: 324, endPoint x: 661, endPoint y: 329, distance: 400.7
click at [661, 329] on p "[PERSON_NAME]’s free trial requires no credit card to sign up. During the 14-da…" at bounding box center [713, 307] width 1030 height 67
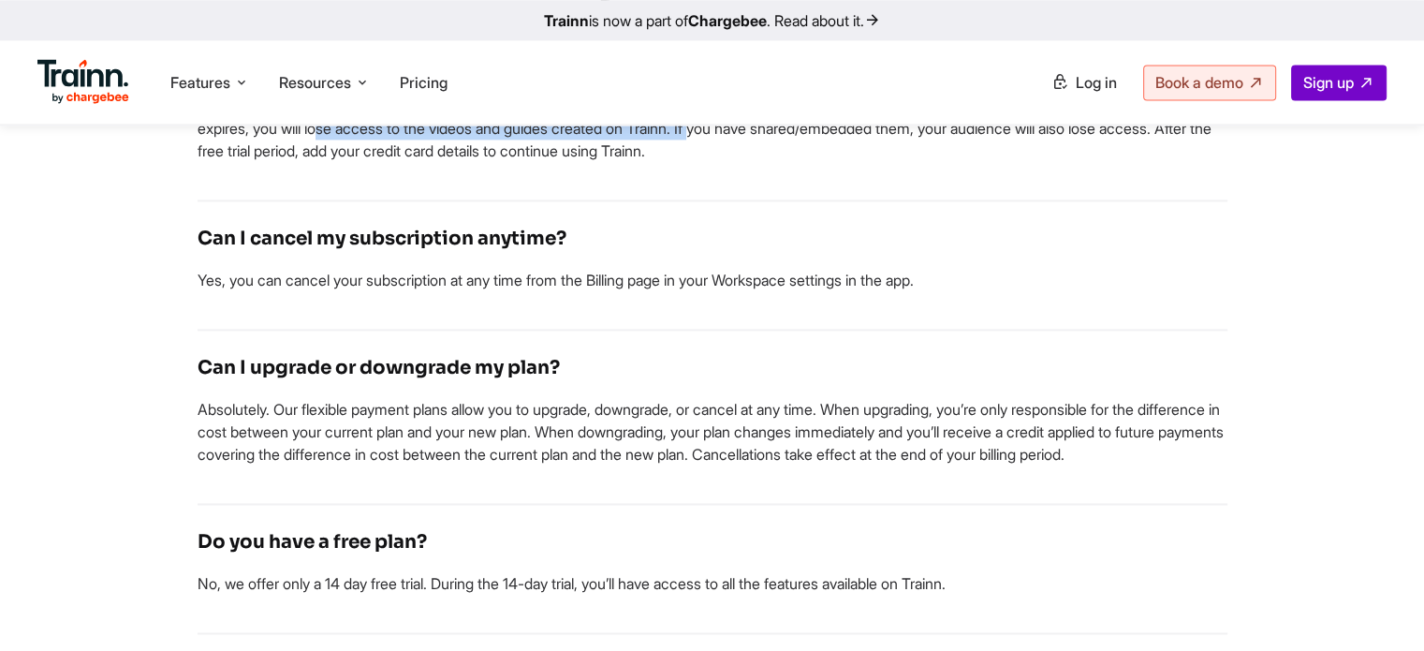
scroll to position [2809, 0]
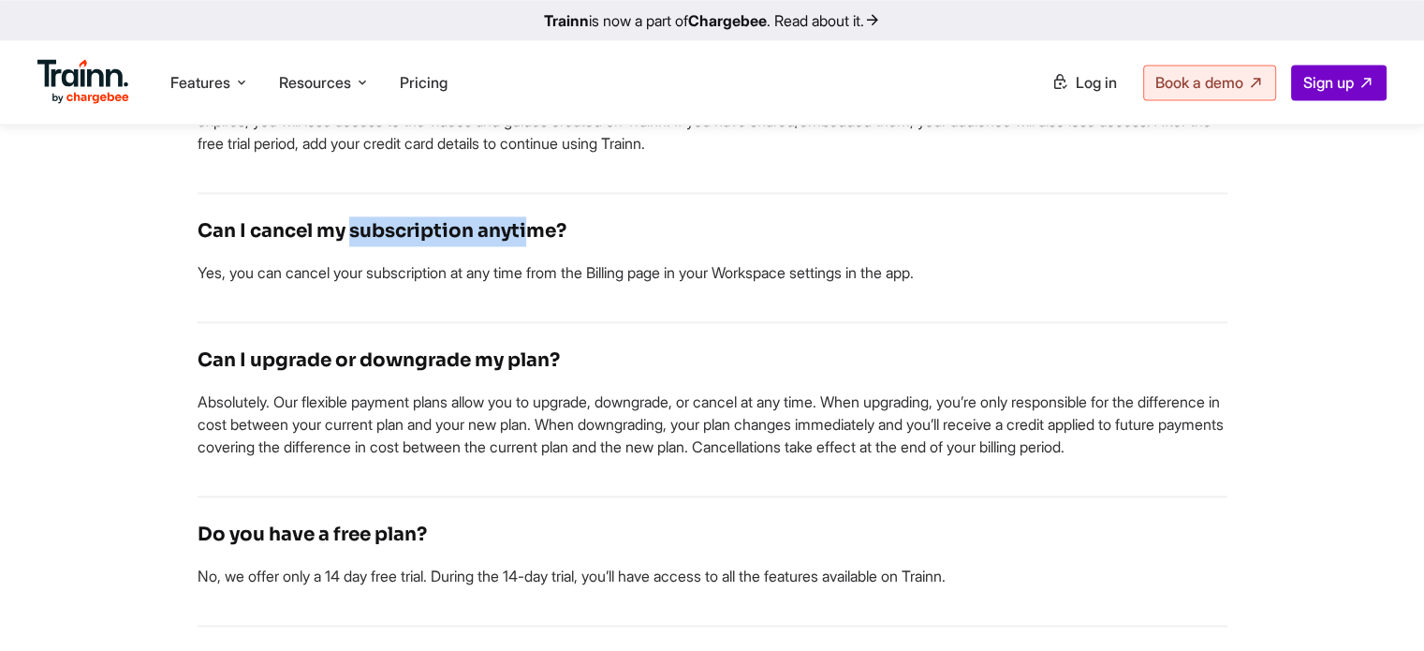
drag, startPoint x: 215, startPoint y: 244, endPoint x: 387, endPoint y: 251, distance: 171.5
click at [387, 246] on h4 "Can I cancel my subscription anytime?" at bounding box center [713, 231] width 1030 height 30
click at [349, 284] on p "Yes, you can cancel your subscription at any time from the Billing page in your…" at bounding box center [713, 272] width 1030 height 22
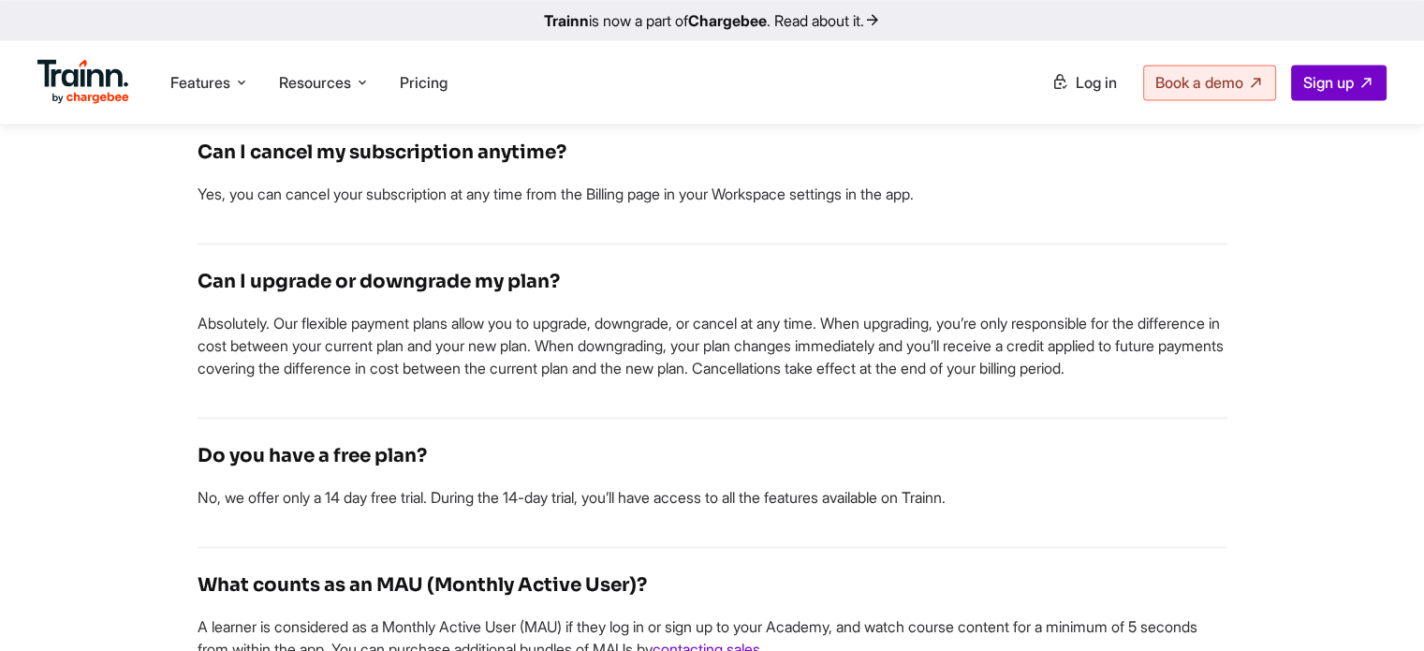
scroll to position [2902, 0]
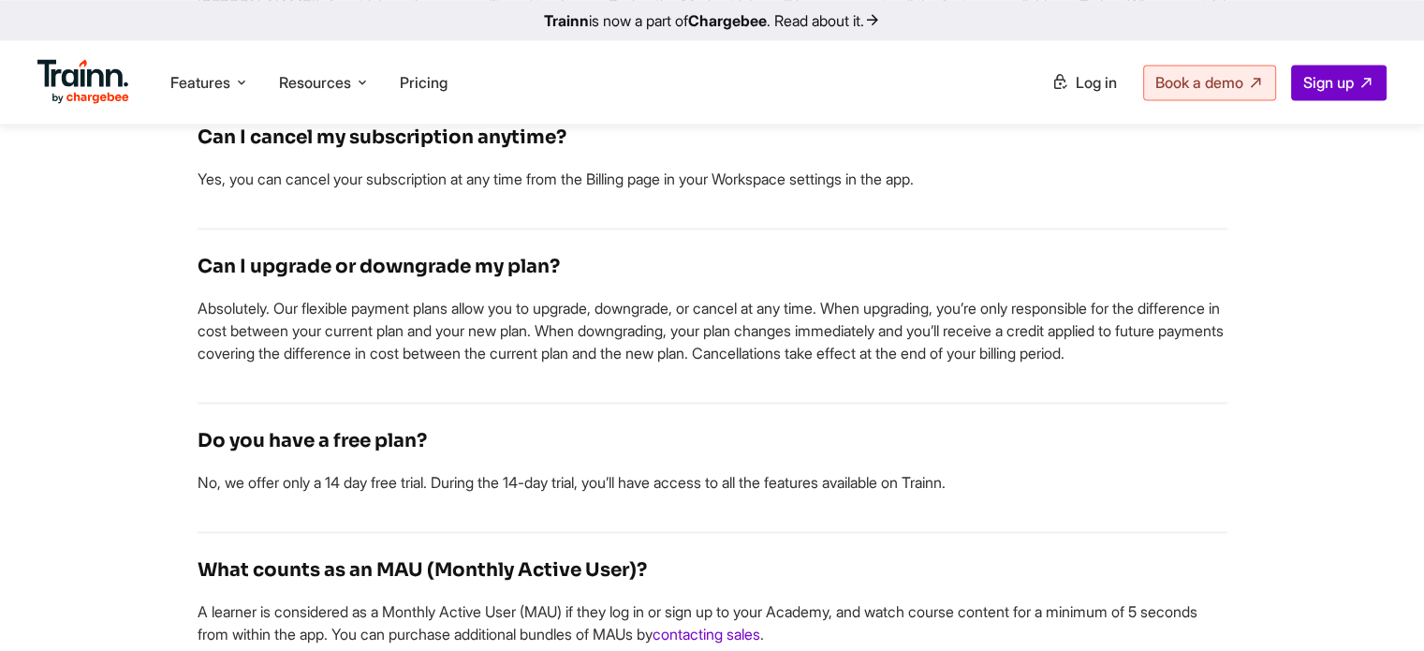
click at [280, 330] on p "Absolutely. Our flexible payment plans allow you to upgrade, downgrade, or canc…" at bounding box center [713, 330] width 1030 height 67
drag, startPoint x: 281, startPoint y: 321, endPoint x: 353, endPoint y: 329, distance: 72.5
click at [353, 329] on p "Absolutely. Our flexible payment plans allow you to upgrade, downgrade, or canc…" at bounding box center [713, 330] width 1030 height 67
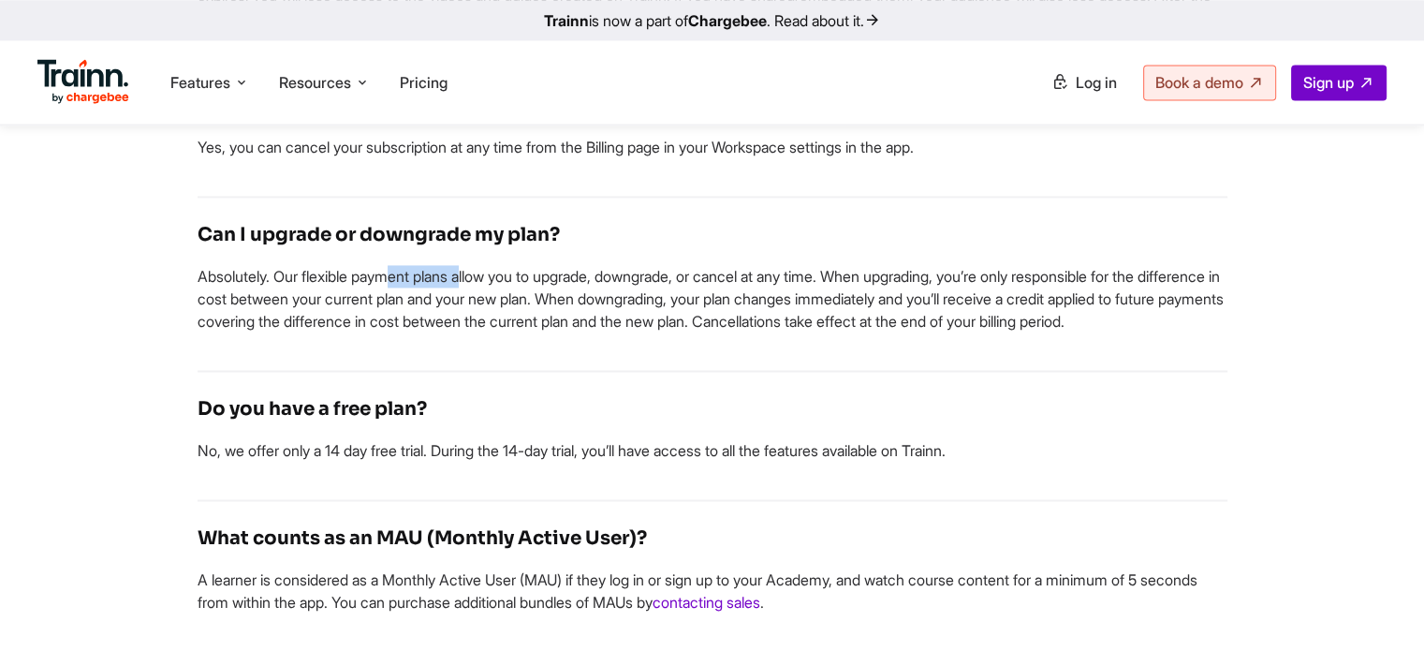
scroll to position [3090, 0]
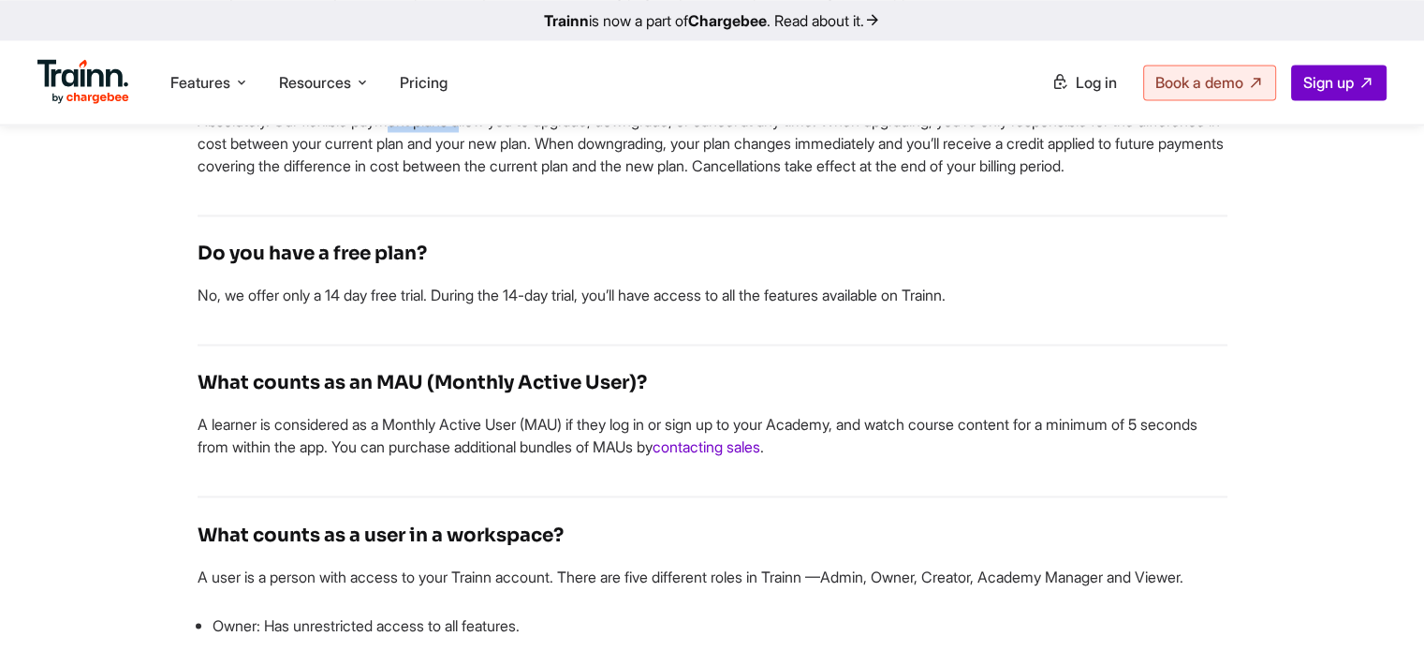
drag, startPoint x: 232, startPoint y: 295, endPoint x: 374, endPoint y: 295, distance: 142.3
click at [374, 269] on h4 "Do you have a free plan?" at bounding box center [713, 254] width 1030 height 30
click at [456, 269] on h4 "Do you have a free plan?" at bounding box center [713, 254] width 1030 height 30
drag, startPoint x: 253, startPoint y: 335, endPoint x: 317, endPoint y: 332, distance: 64.7
click at [317, 306] on p "No, we offer only a 14 day free trial. During the 14-day trial, you’ll have acc…" at bounding box center [713, 295] width 1030 height 22
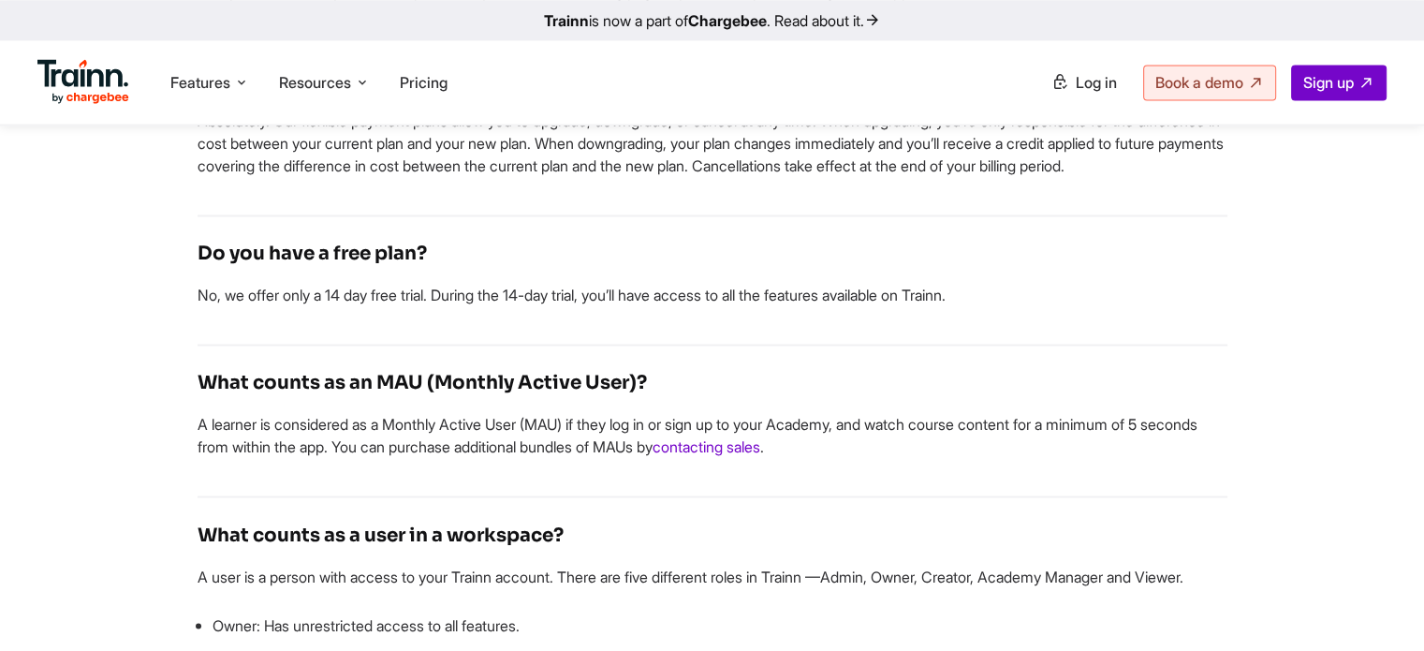
click at [348, 306] on p "No, we offer only a 14 day free trial. During the 14-day trial, you’ll have acc…" at bounding box center [713, 295] width 1030 height 22
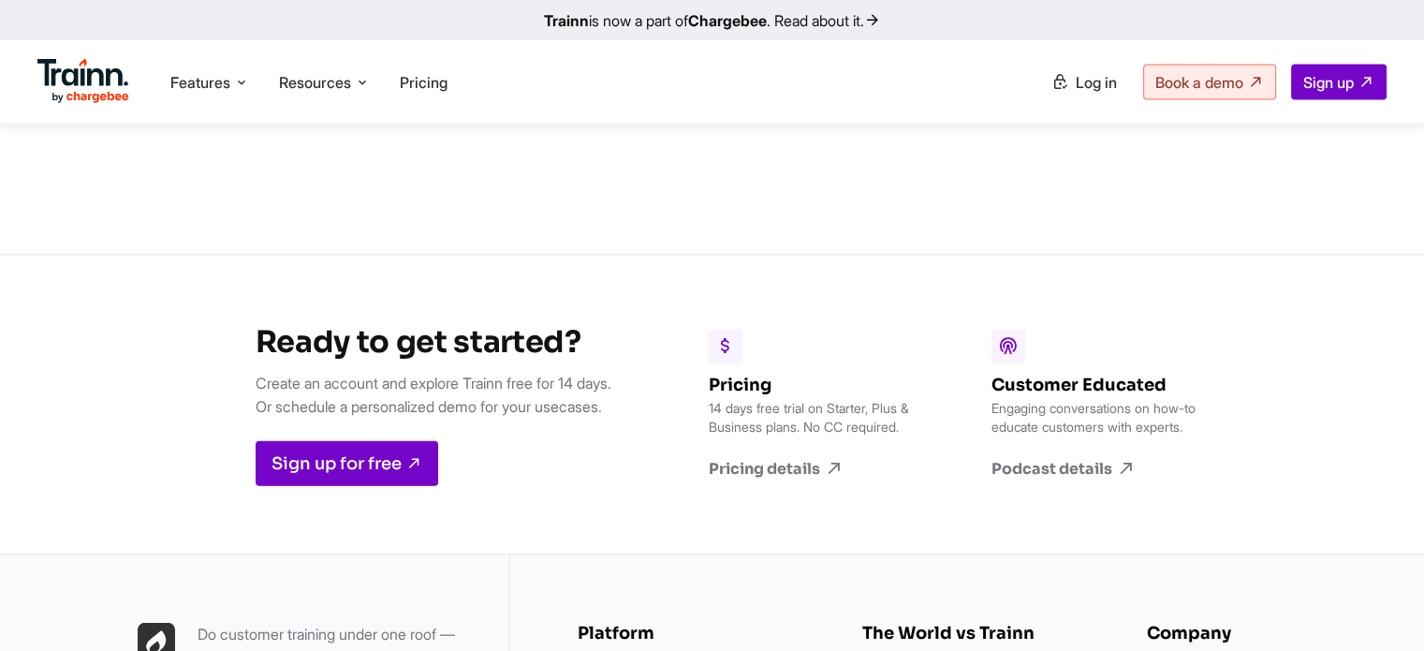
scroll to position [4307, 0]
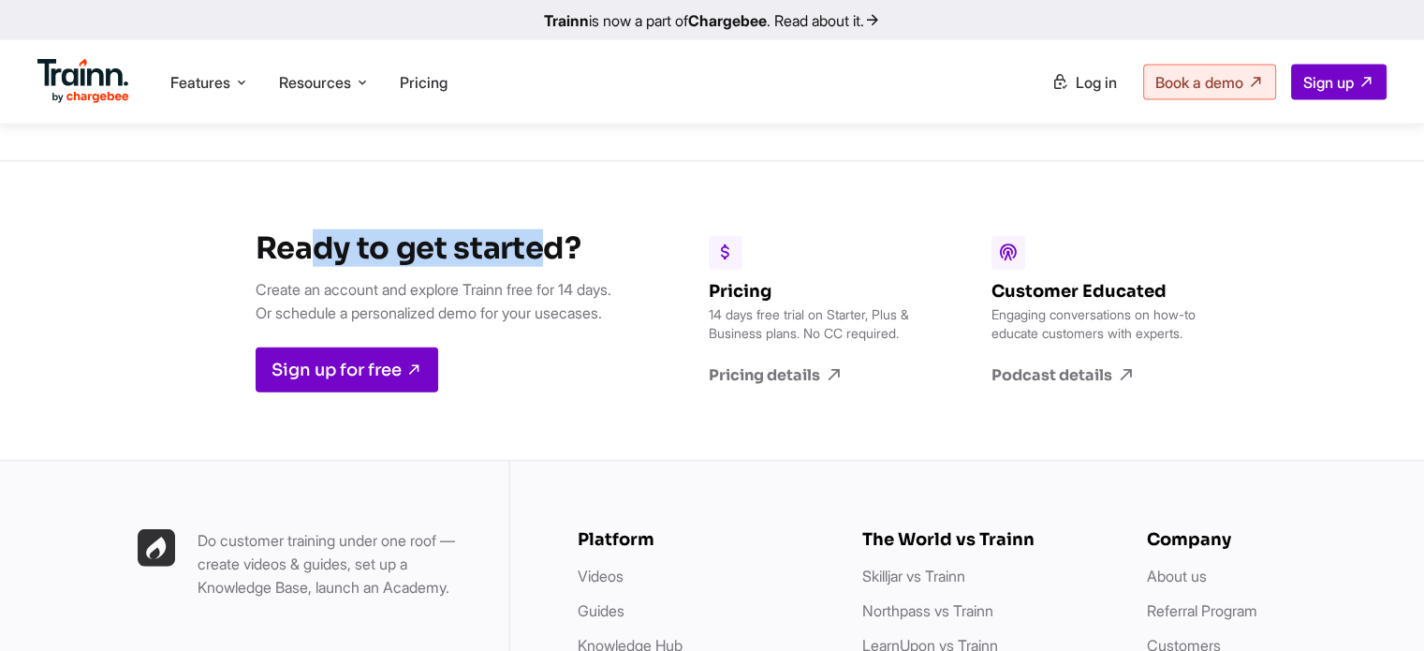
drag, startPoint x: 310, startPoint y: 336, endPoint x: 524, endPoint y: 336, distance: 214.4
click at [524, 267] on h3 "Ready to get started?" at bounding box center [434, 247] width 356 height 37
click at [557, 267] on h3 "Ready to get started?" at bounding box center [434, 247] width 356 height 37
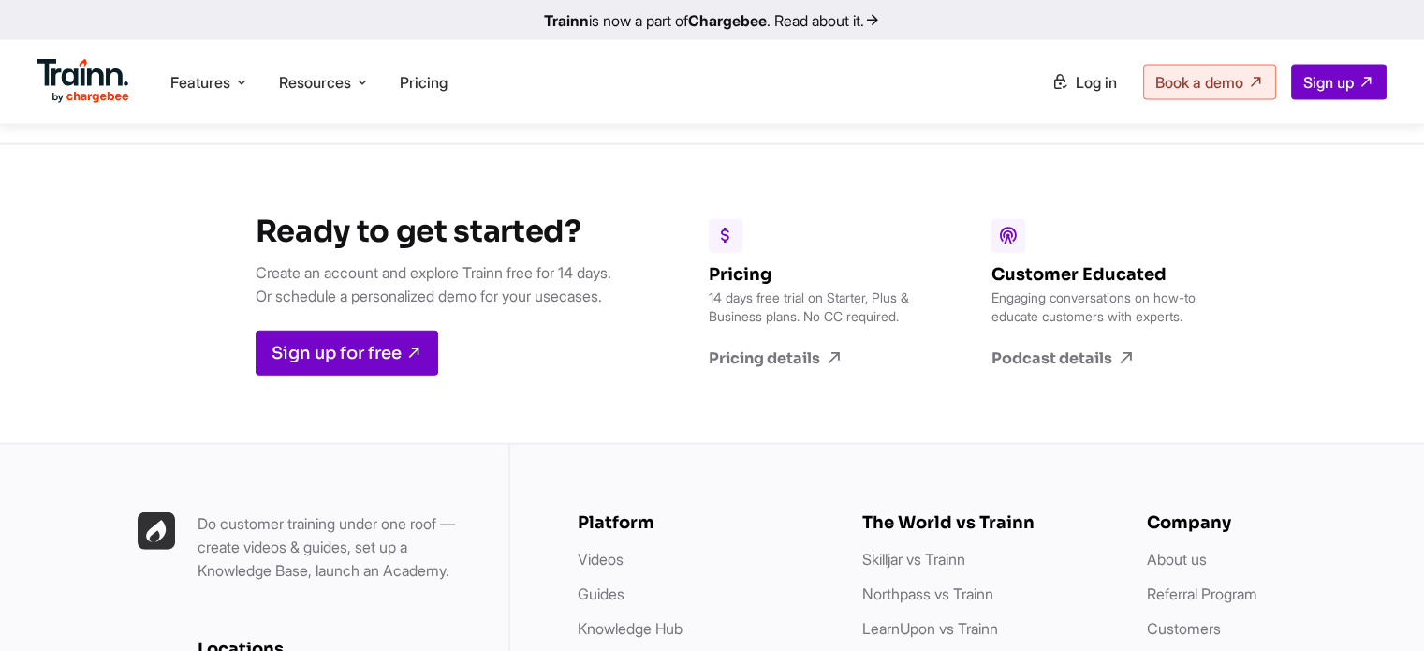
scroll to position [4292, 0]
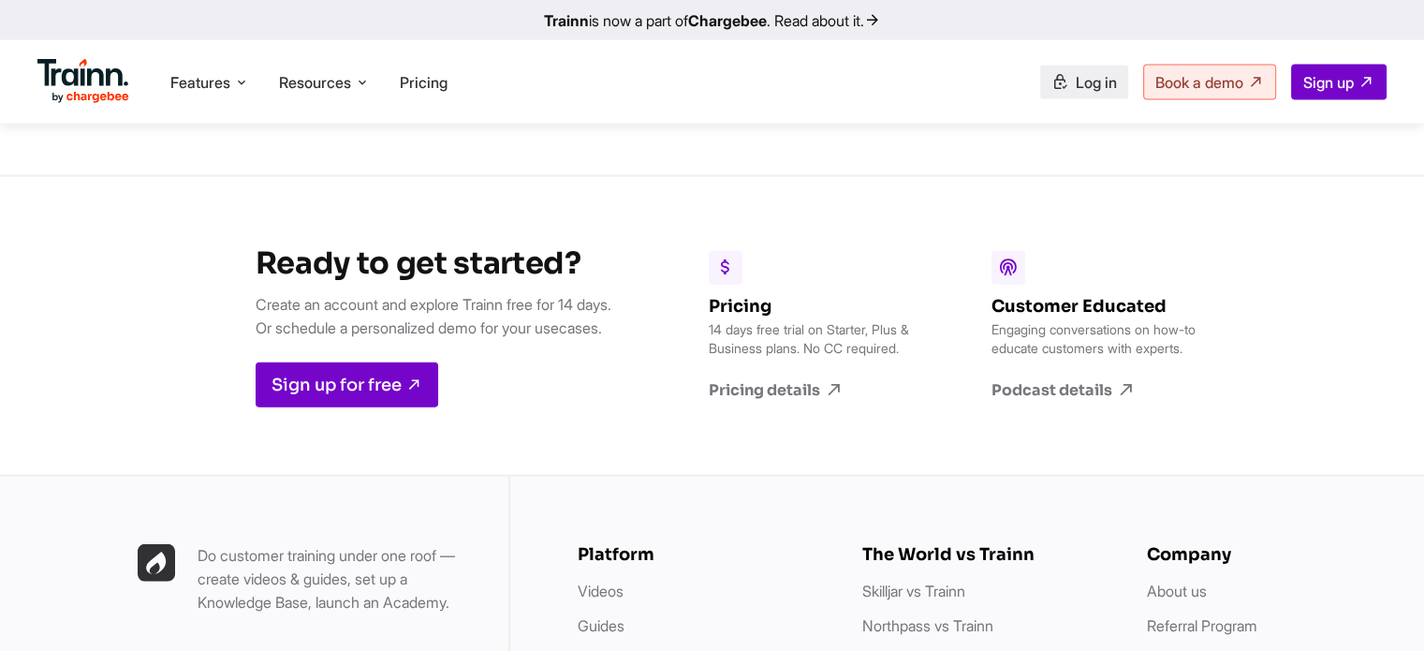
click at [1087, 79] on span "Log in" at bounding box center [1096, 82] width 41 height 19
